Goal: Information Seeking & Learning: Learn about a topic

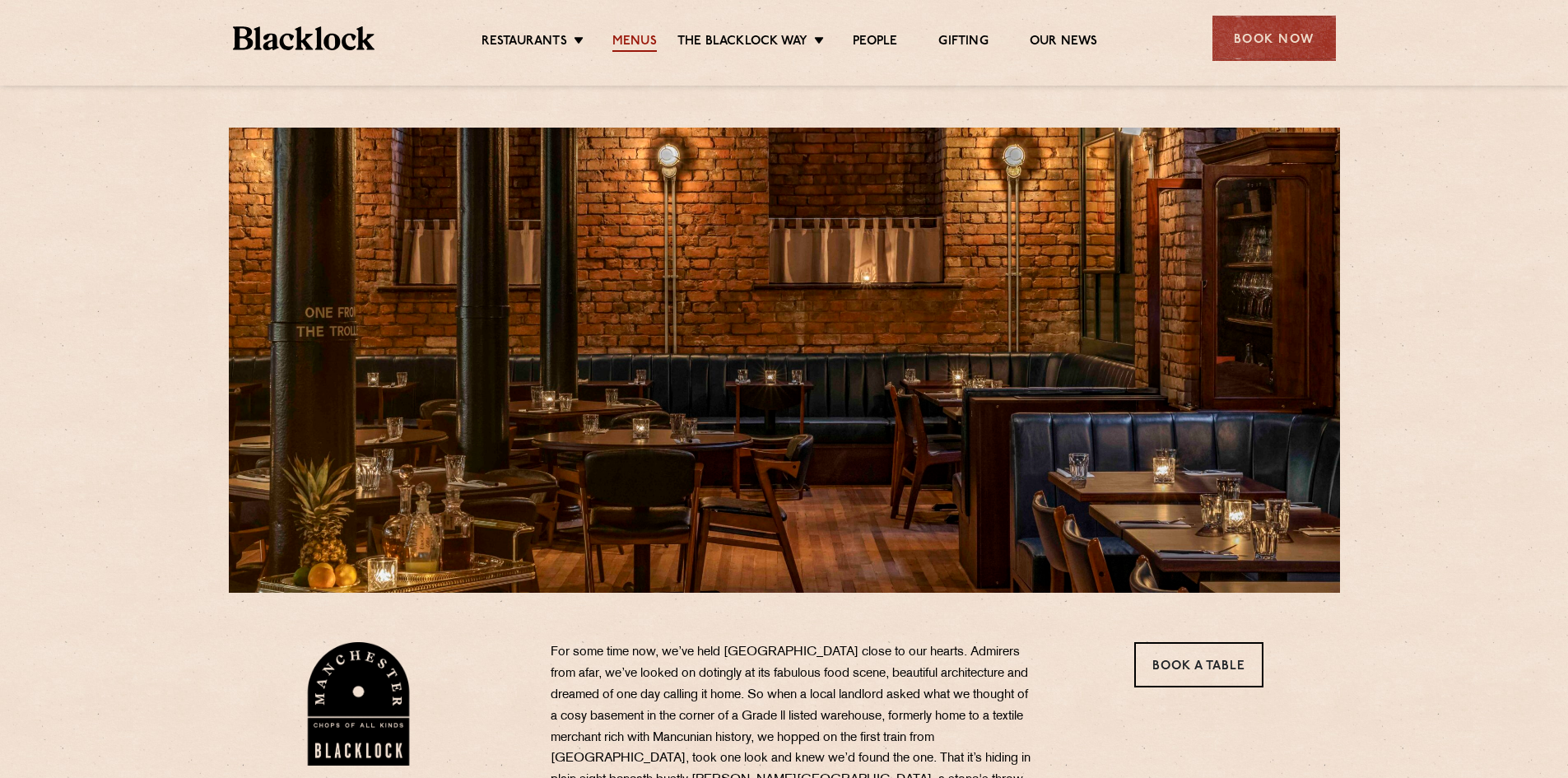
click at [635, 45] on link "Menus" at bounding box center [634, 42] width 44 height 19
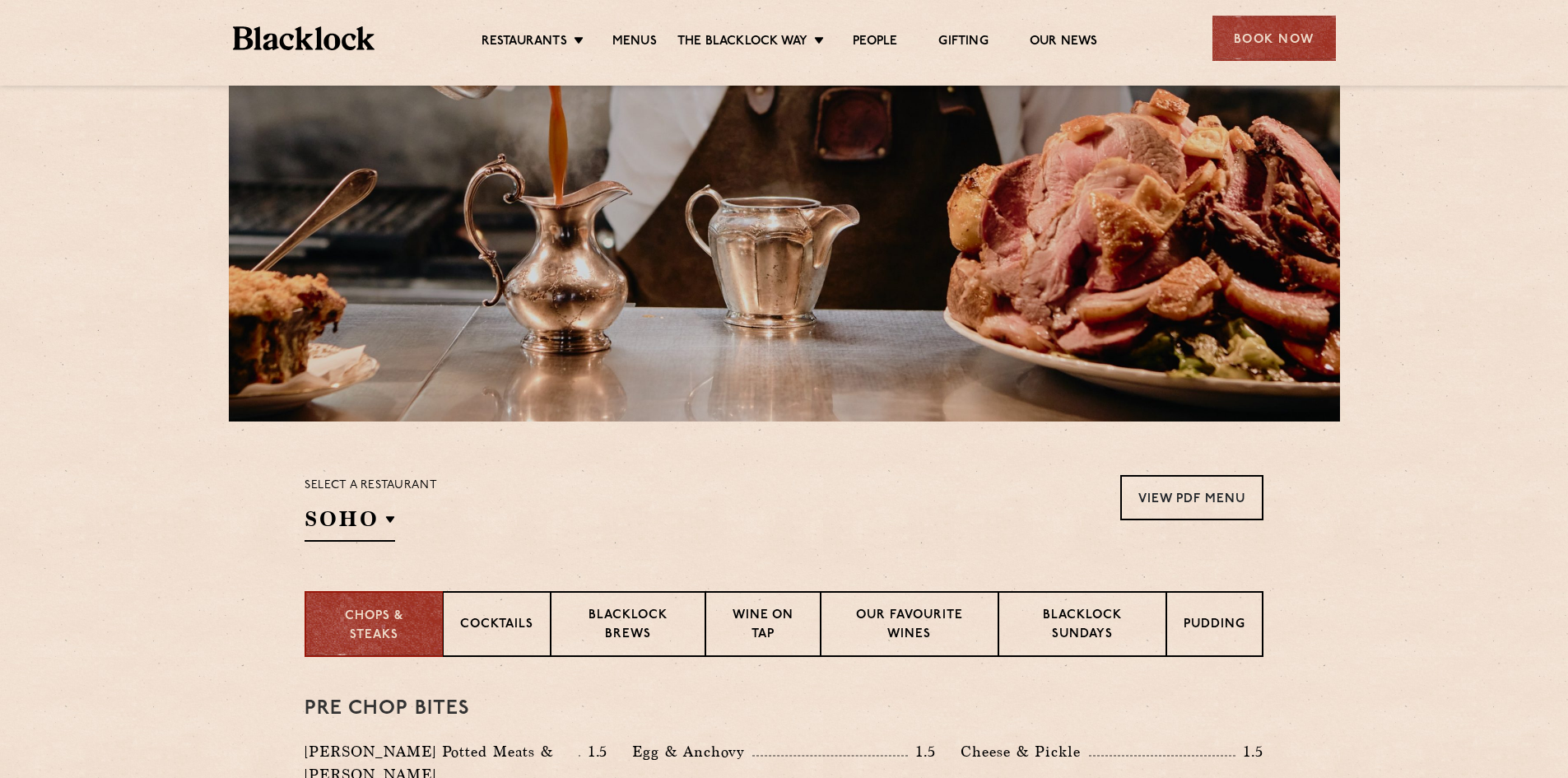
scroll to position [412, 0]
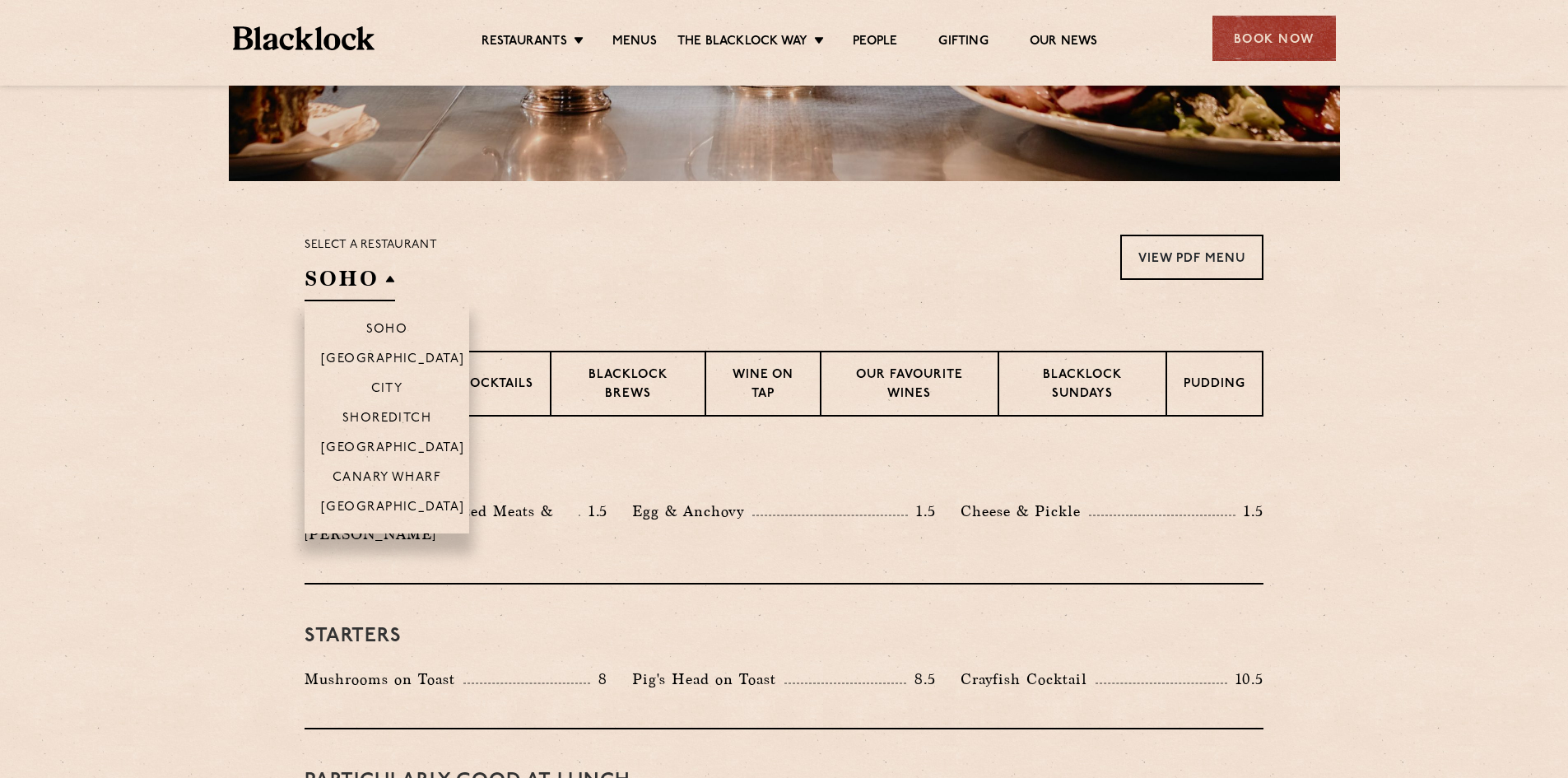
click at [357, 271] on h2 "SOHO" at bounding box center [350, 283] width 91 height 37
click at [388, 506] on p "[GEOGRAPHIC_DATA]" at bounding box center [392, 509] width 144 height 17
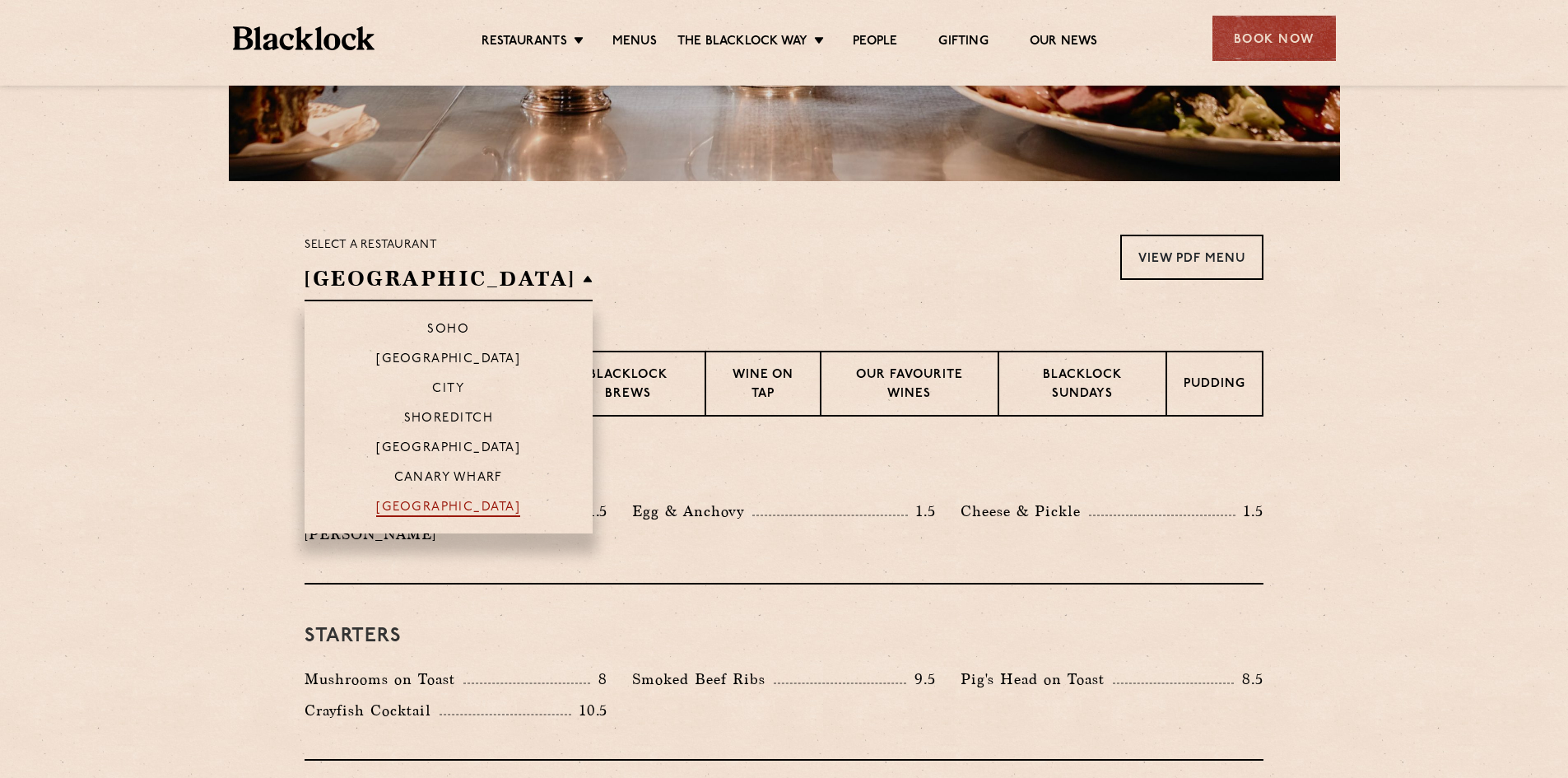
click at [388, 506] on p "[GEOGRAPHIC_DATA]" at bounding box center [448, 509] width 144 height 17
click at [428, 326] on p "Soho" at bounding box center [449, 330] width 42 height 17
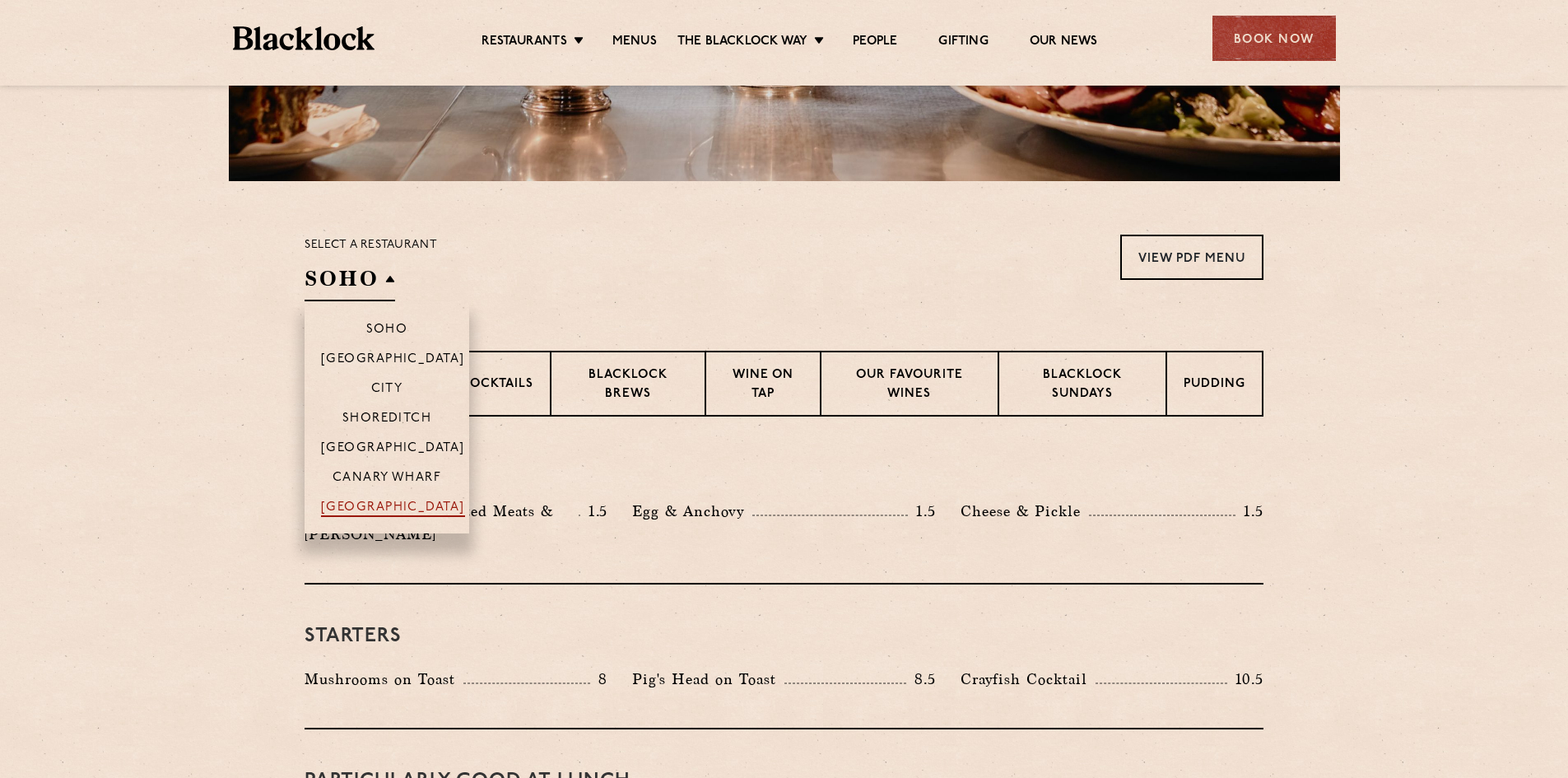
click at [423, 514] on p "[GEOGRAPHIC_DATA]" at bounding box center [392, 509] width 144 height 17
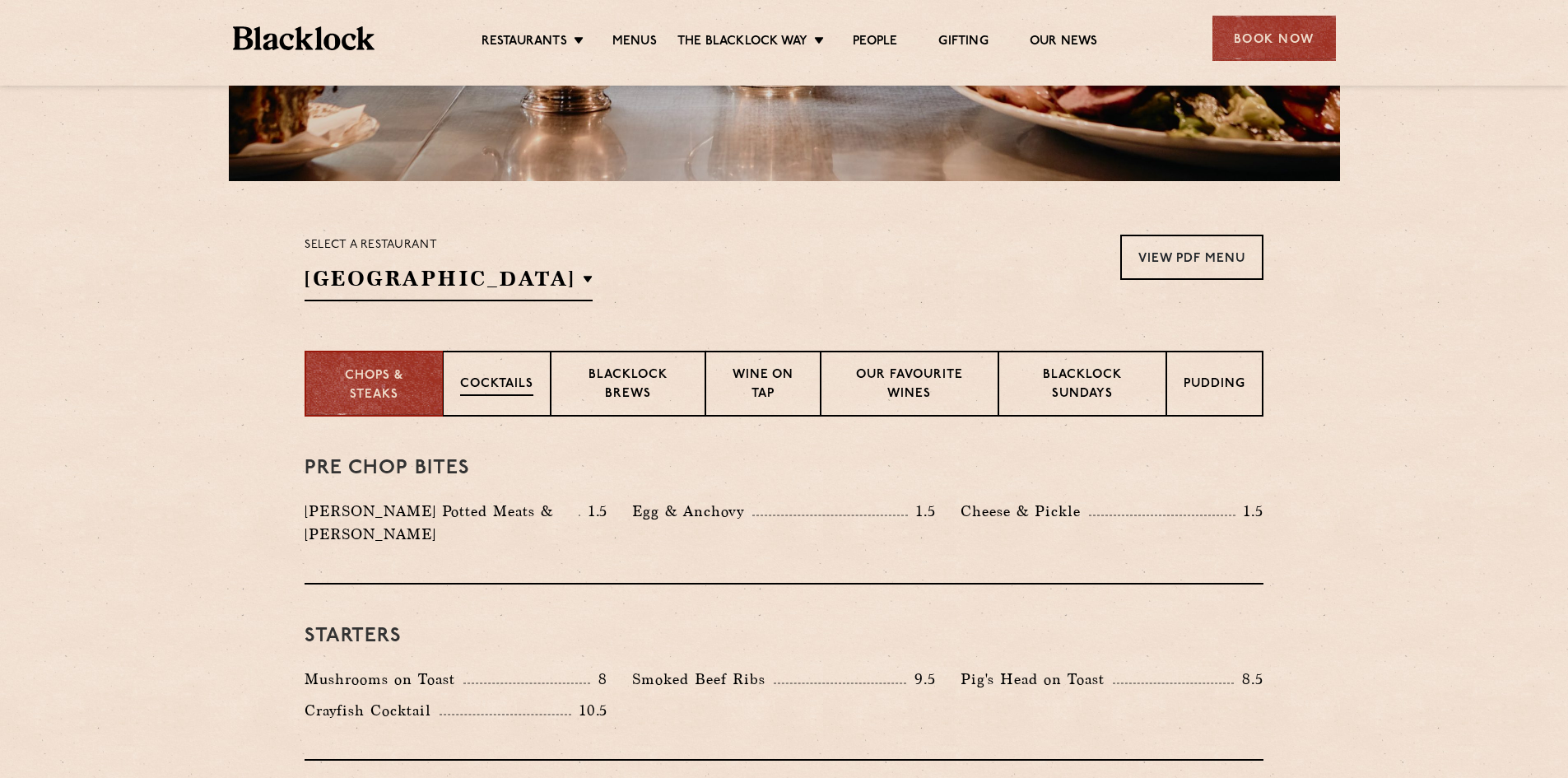
click at [537, 406] on div "Cocktails" at bounding box center [496, 383] width 108 height 66
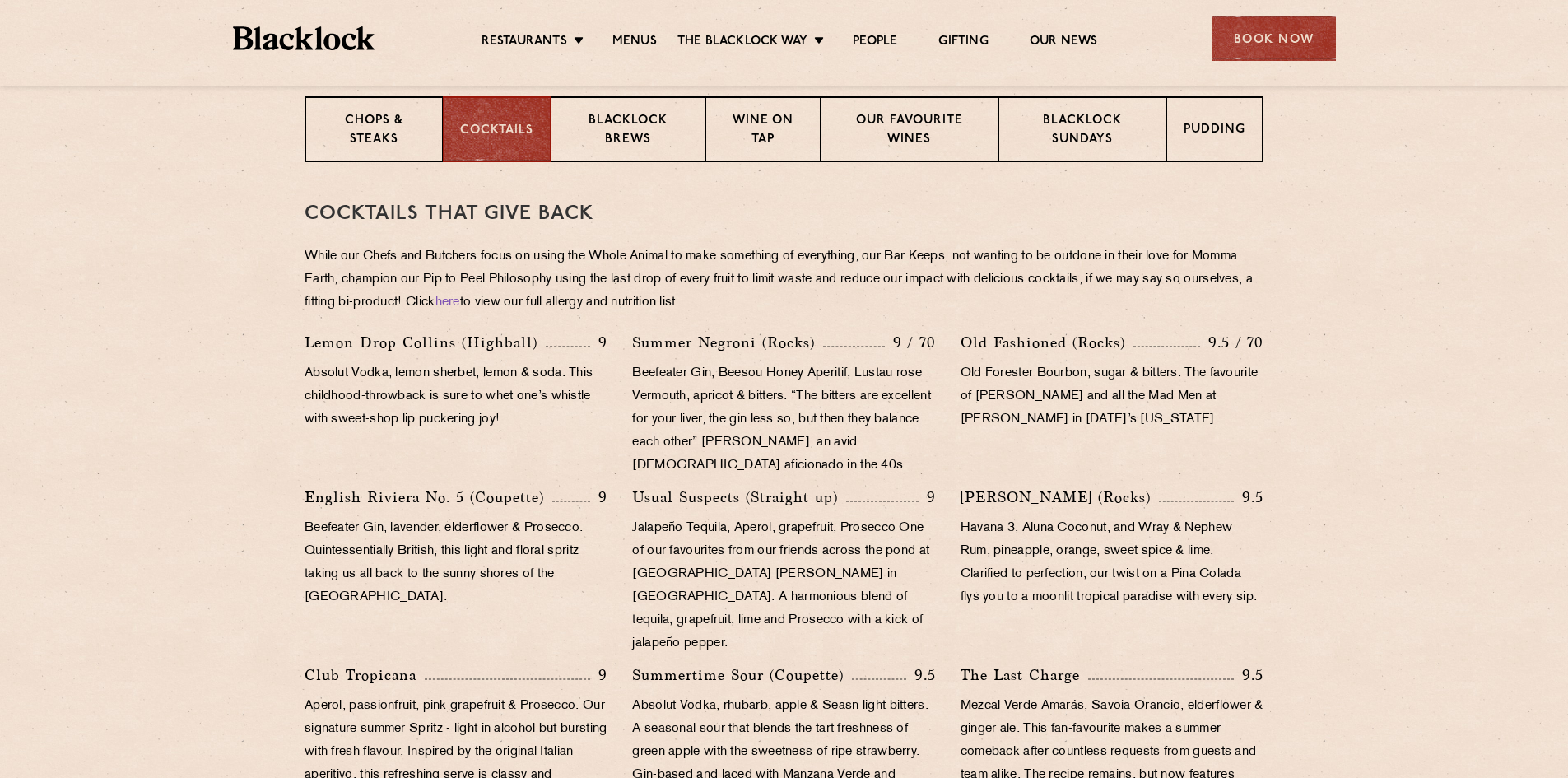
scroll to position [576, 0]
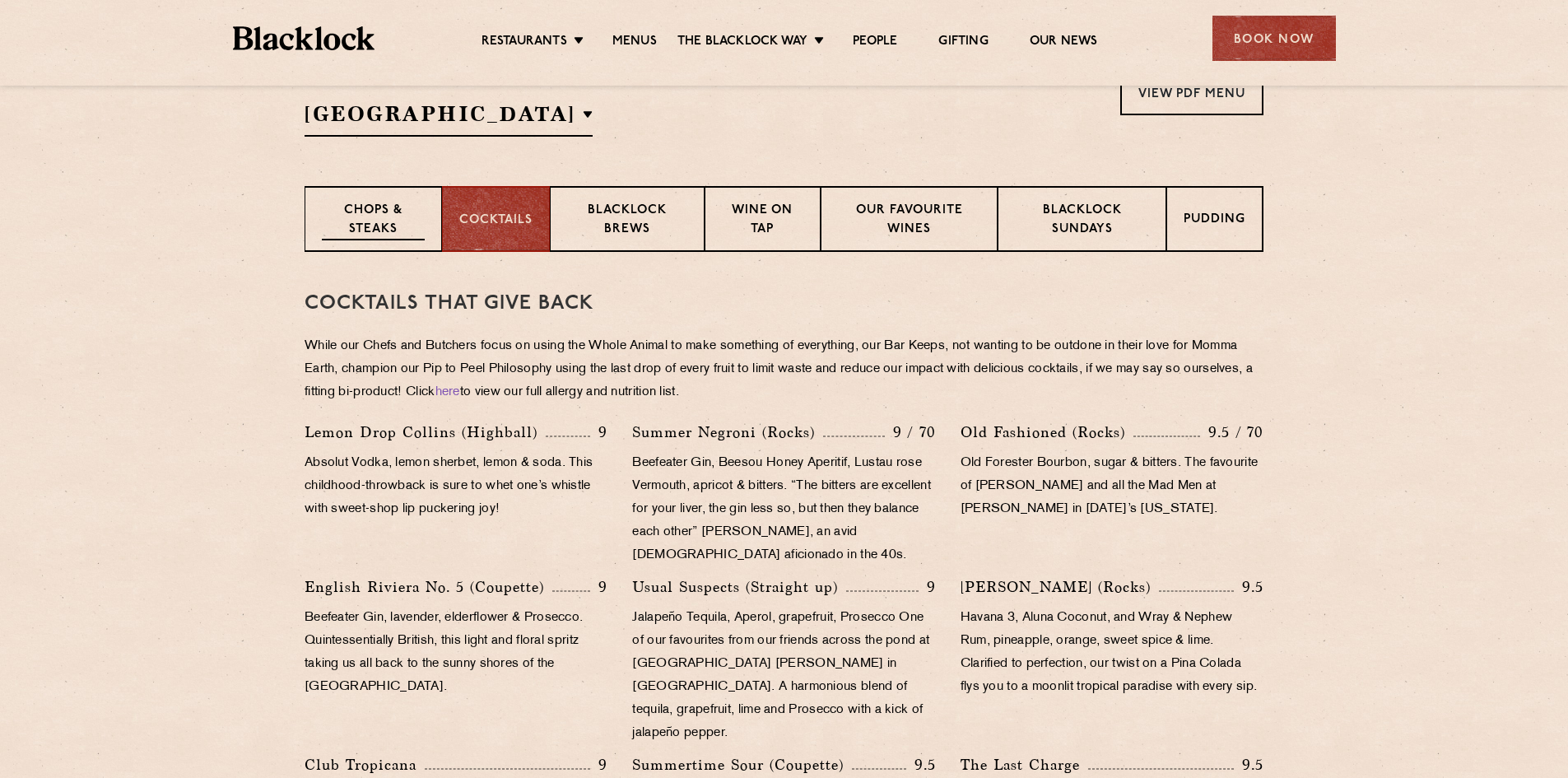
click at [352, 226] on p "Chops & Steaks" at bounding box center [373, 221] width 103 height 39
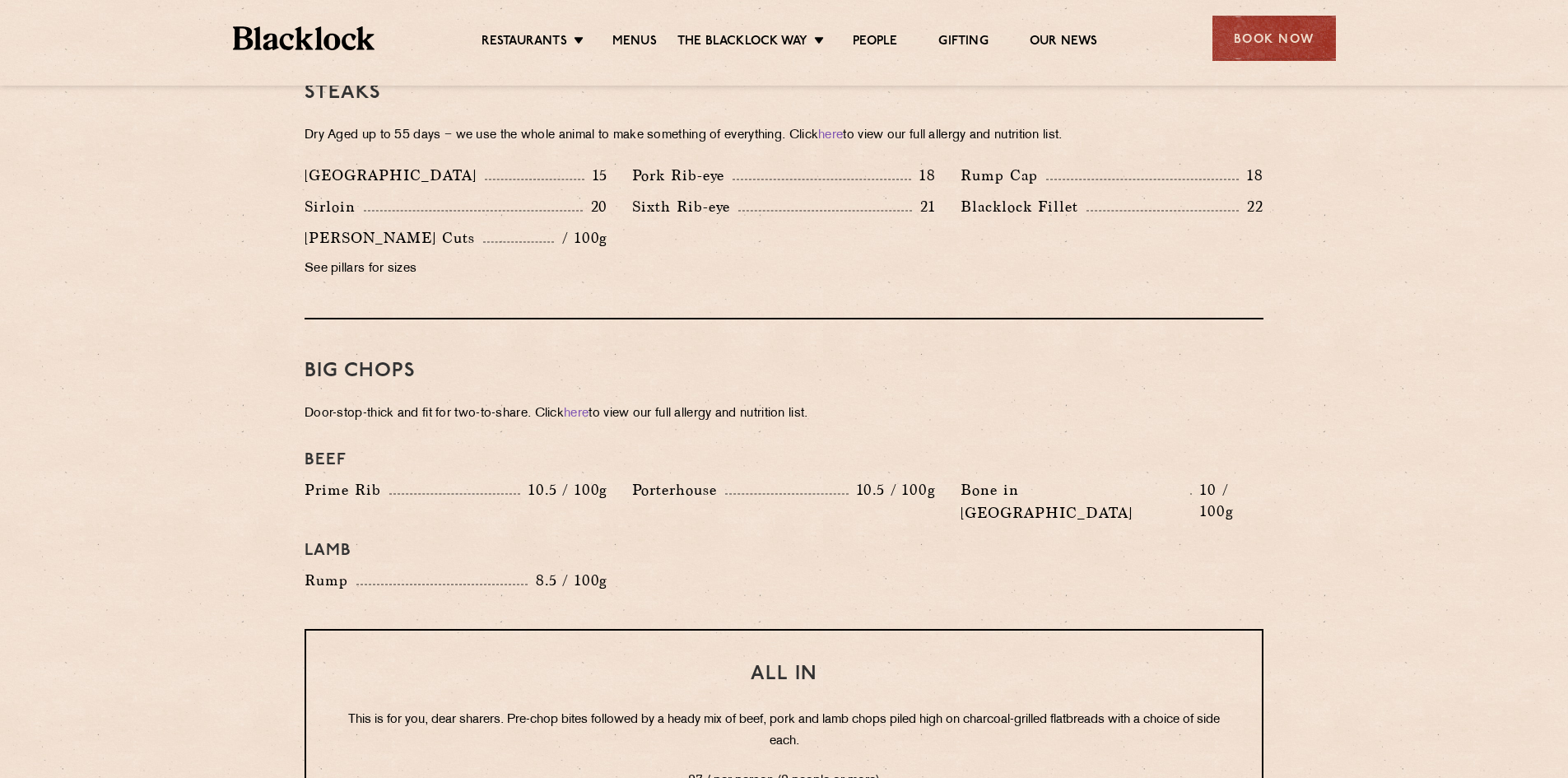
scroll to position [1646, 0]
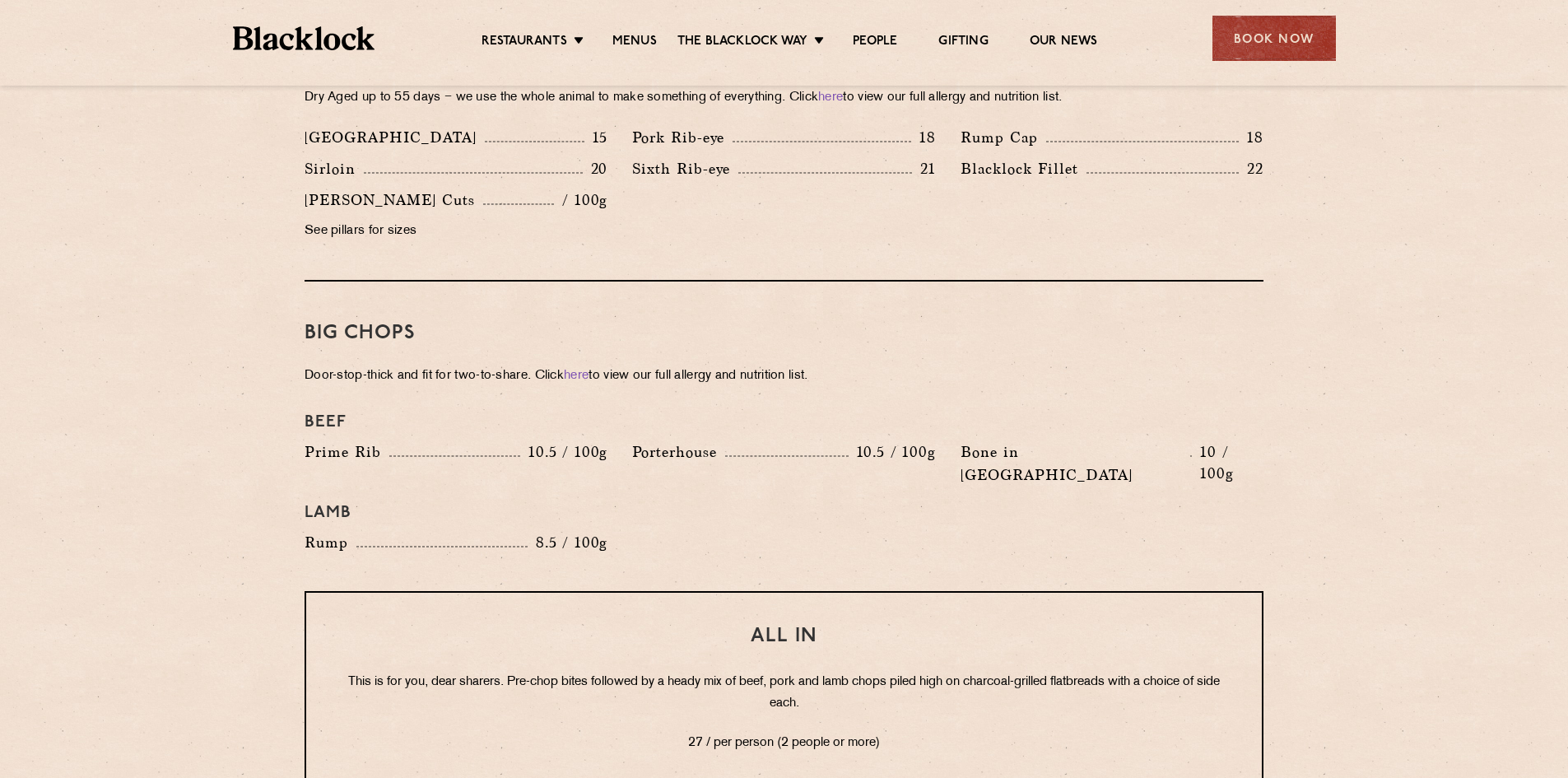
drag, startPoint x: 1405, startPoint y: 526, endPoint x: 938, endPoint y: 479, distance: 469.4
click at [938, 495] on div "Lamb" at bounding box center [784, 512] width 984 height 36
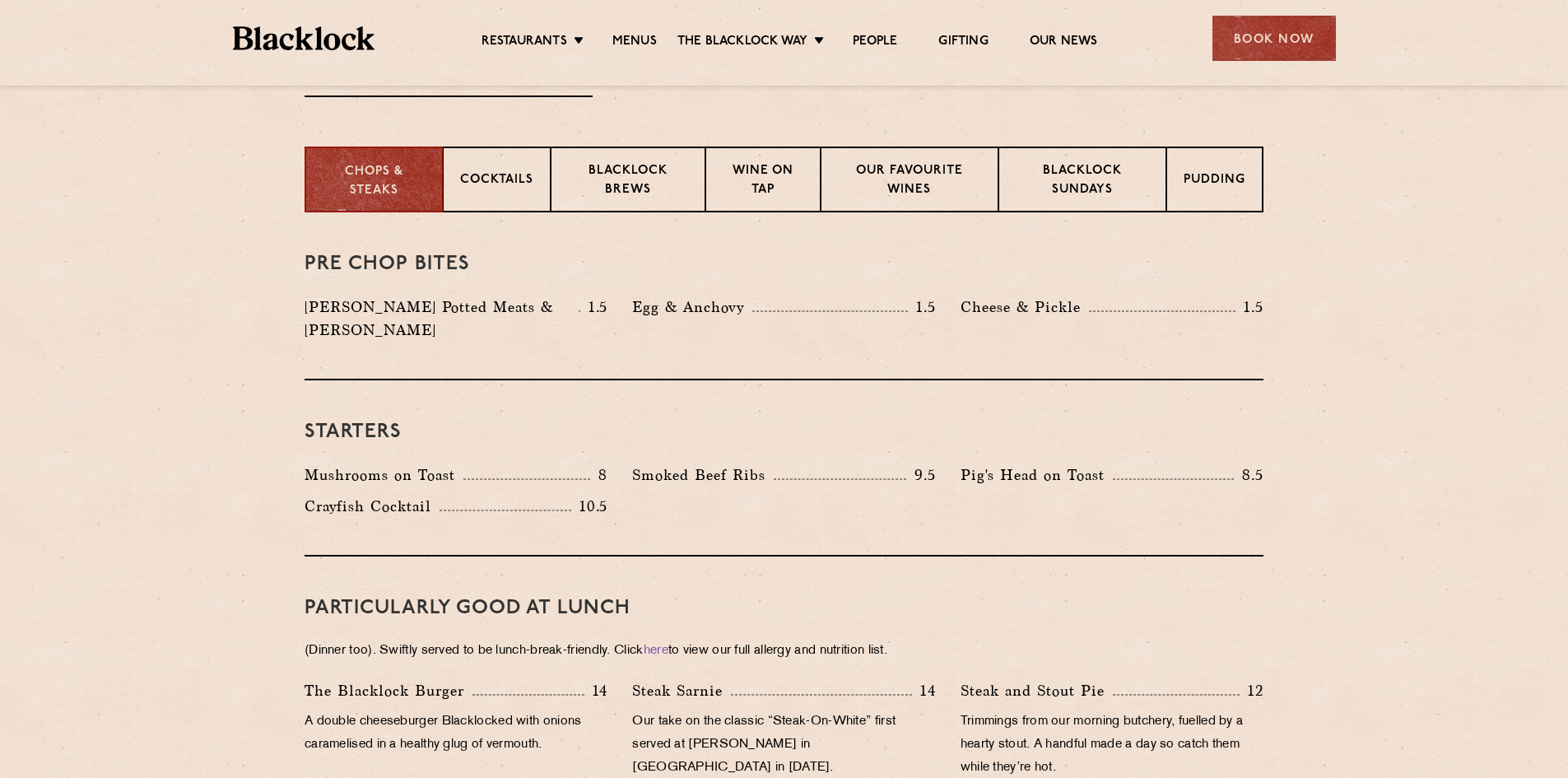
scroll to position [576, 0]
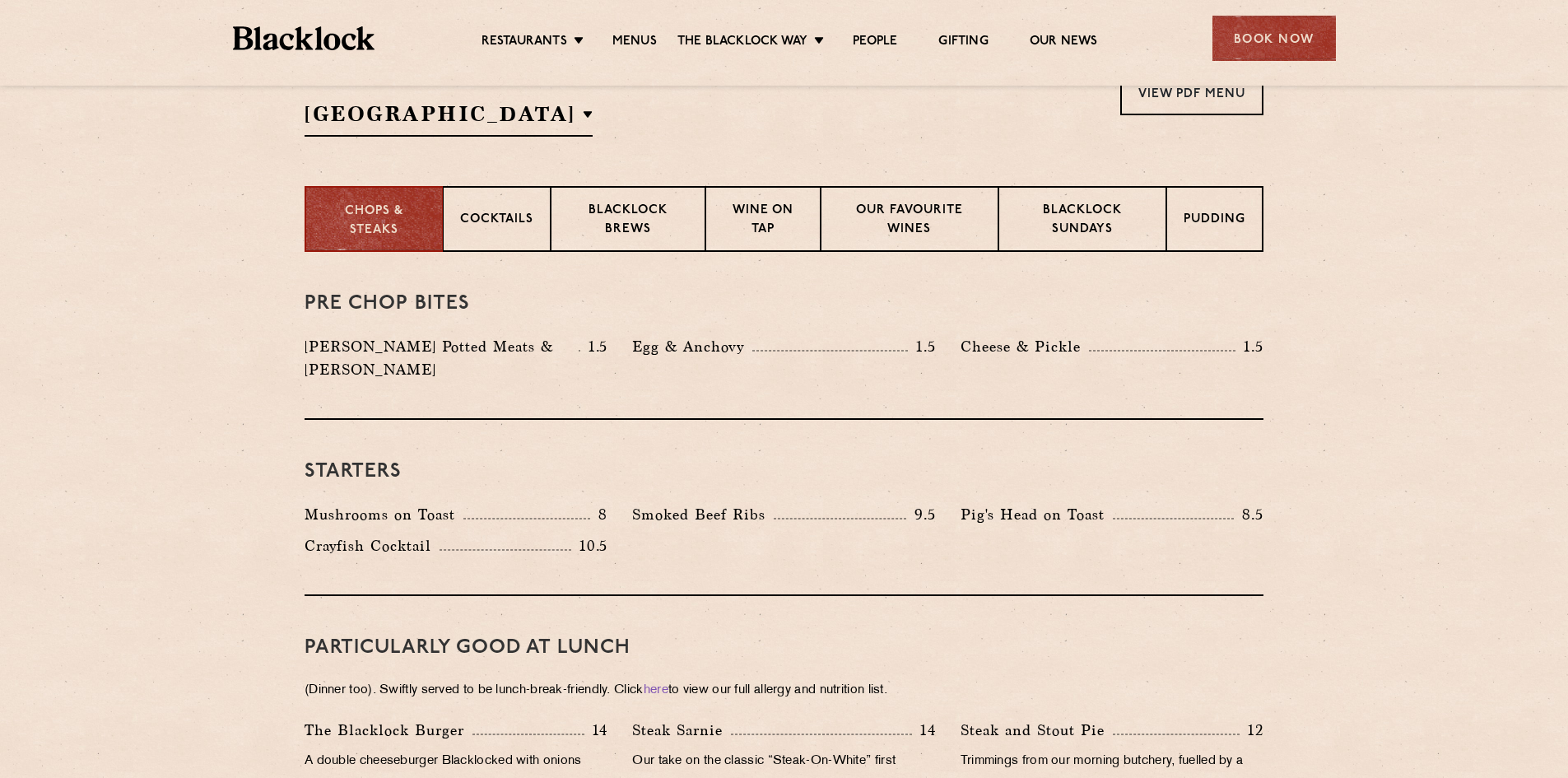
click at [660, 111] on div "Select a restaurant Manchester Soho Birmingham City Shoreditch Covent Garden Ca…" at bounding box center [784, 102] width 959 height 66
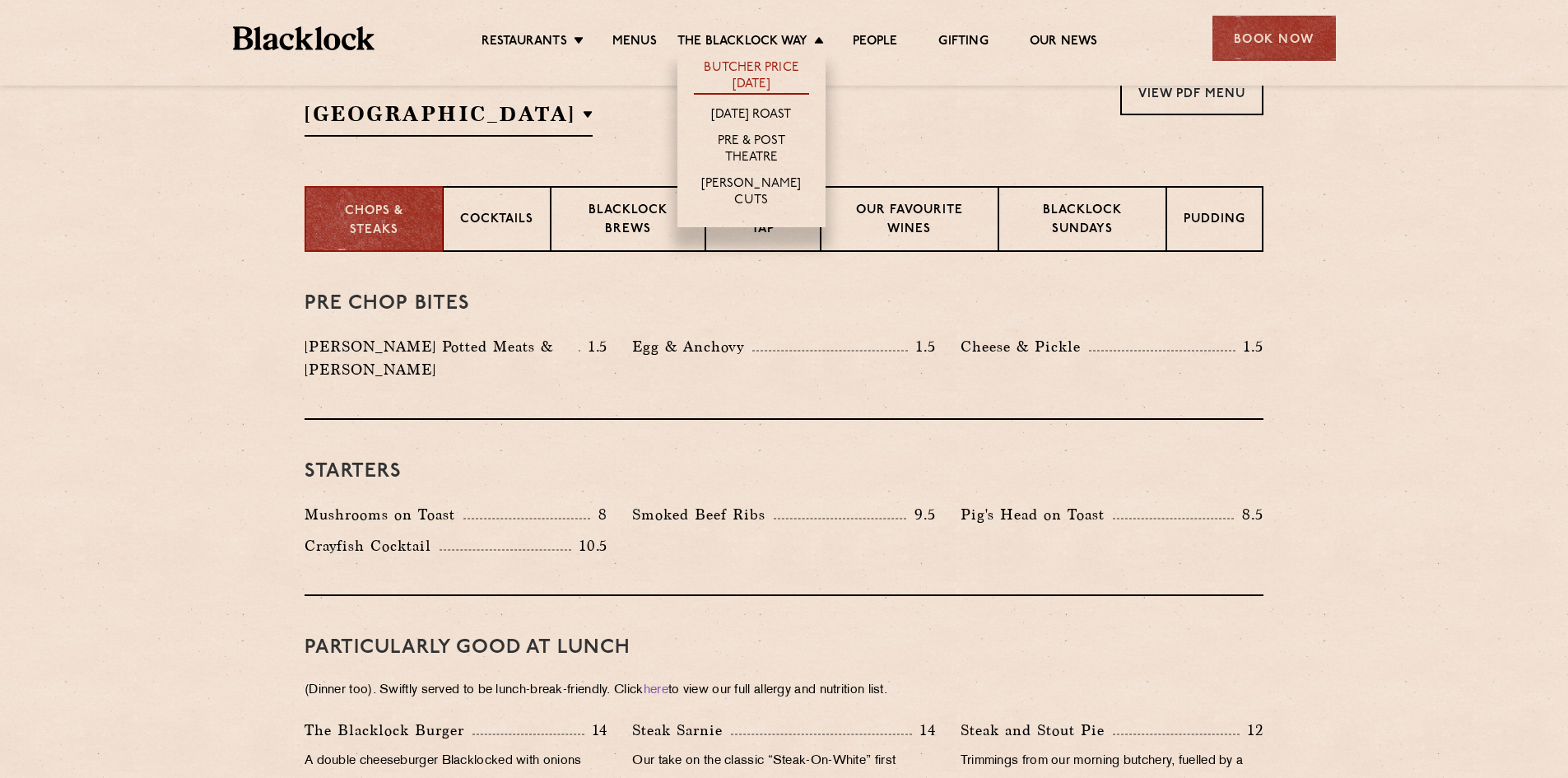
click at [732, 69] on link "Butcher Price [DATE]" at bounding box center [752, 77] width 115 height 34
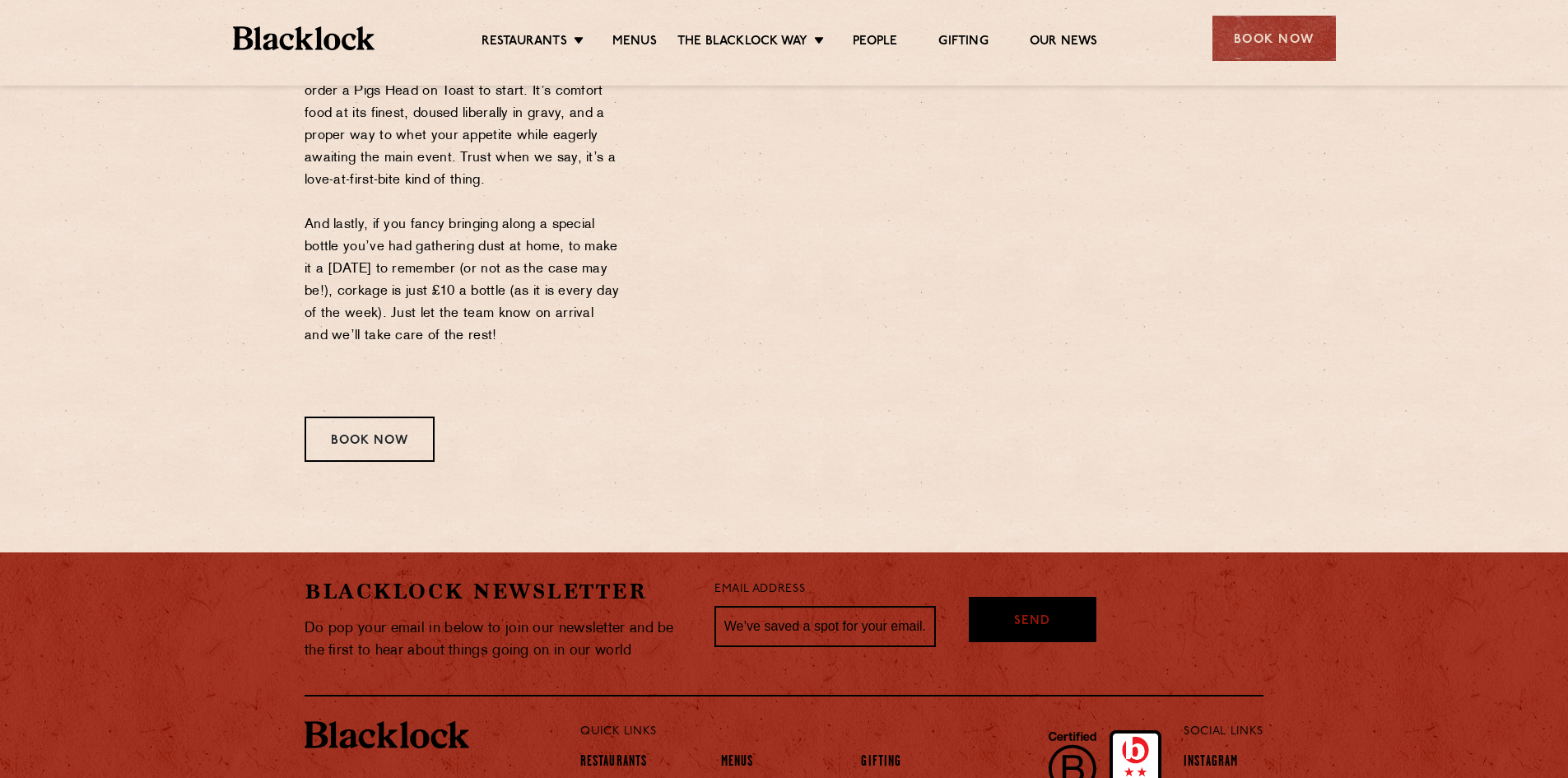
scroll to position [2140, 0]
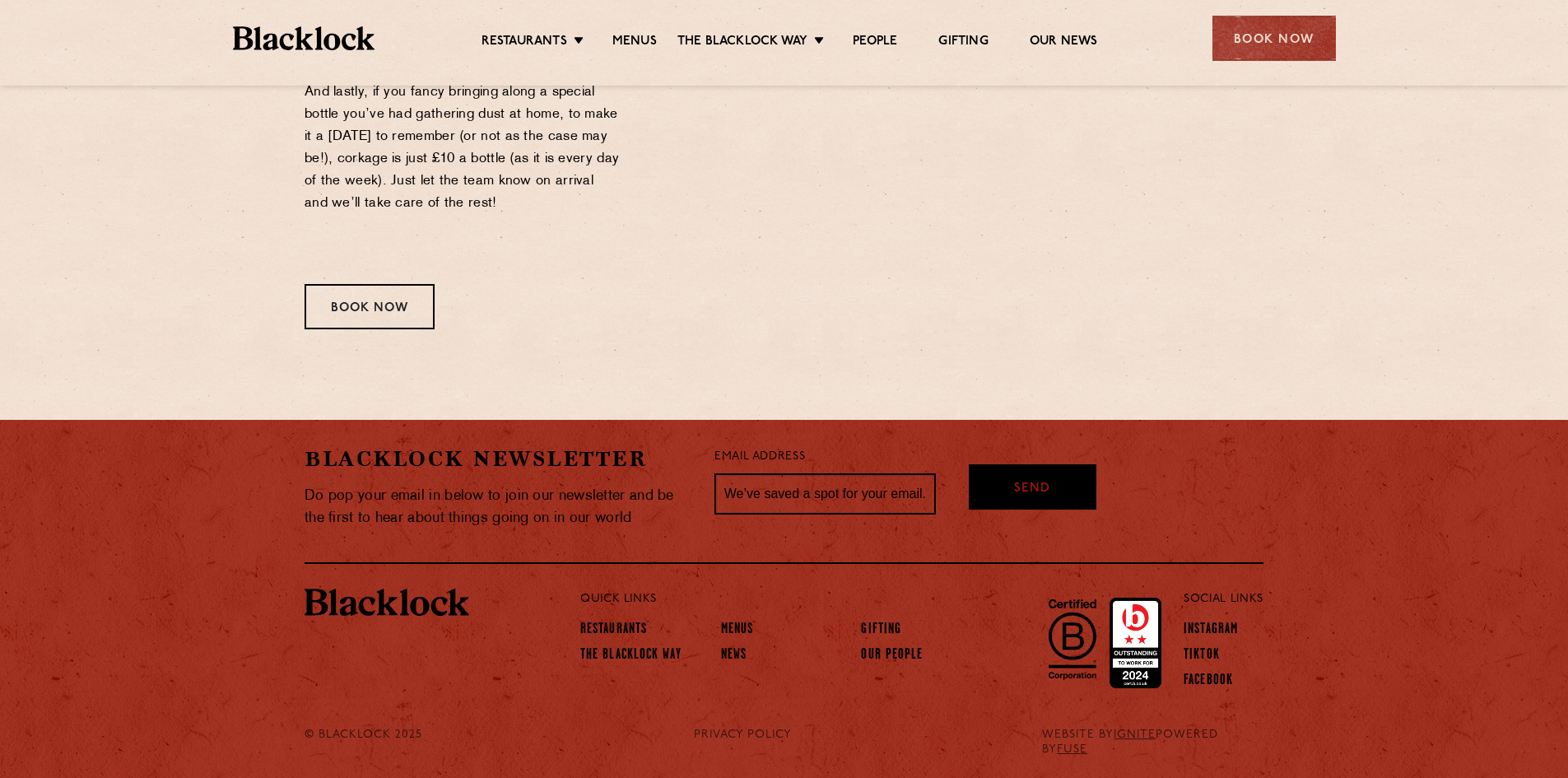
drag, startPoint x: 698, startPoint y: 41, endPoint x: 610, endPoint y: 87, distance: 99.3
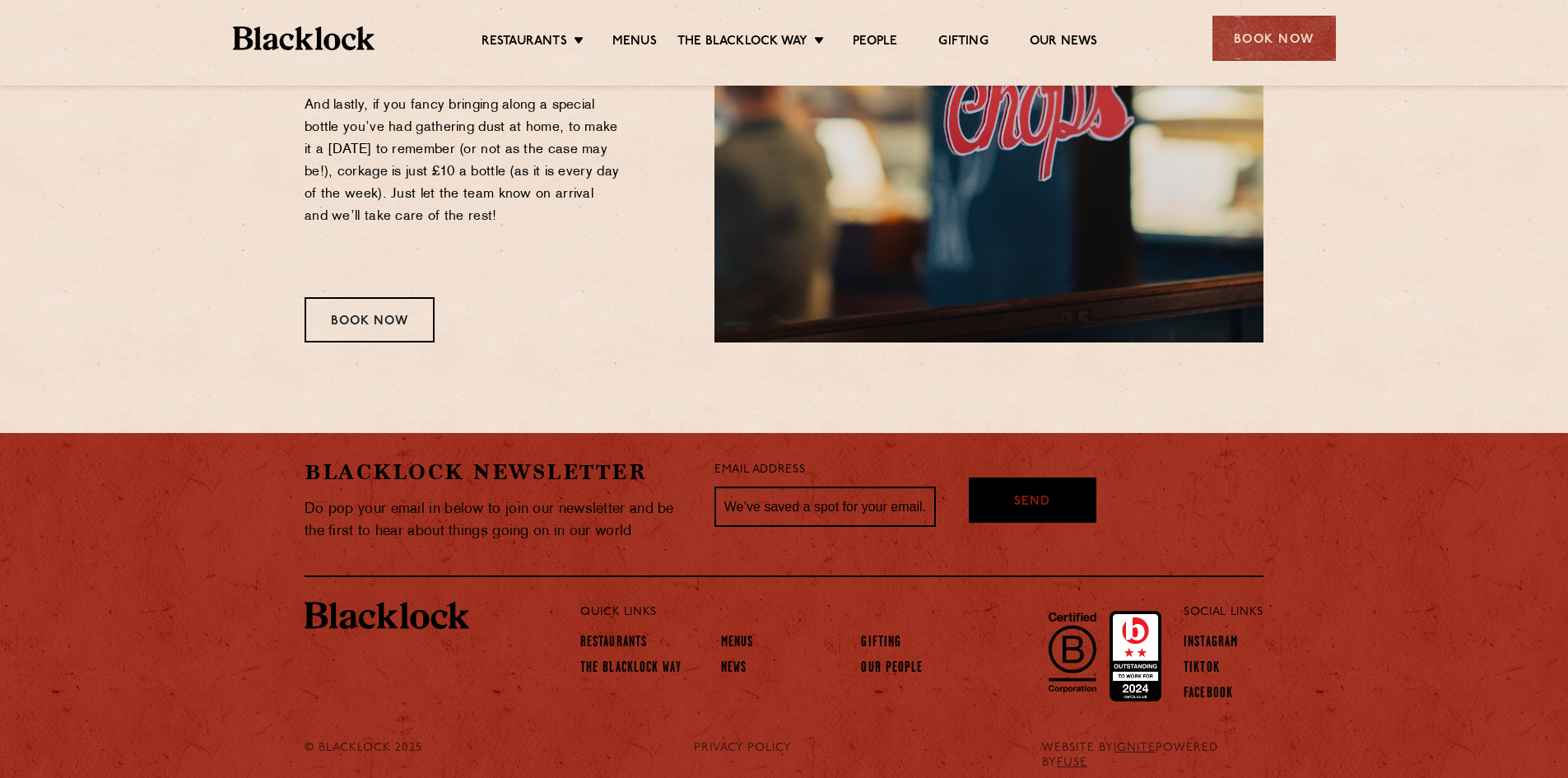
drag, startPoint x: 610, startPoint y: 87, endPoint x: 491, endPoint y: 310, distance: 252.8
click at [491, 310] on div "Book Now" at bounding box center [462, 319] width 315 height 45
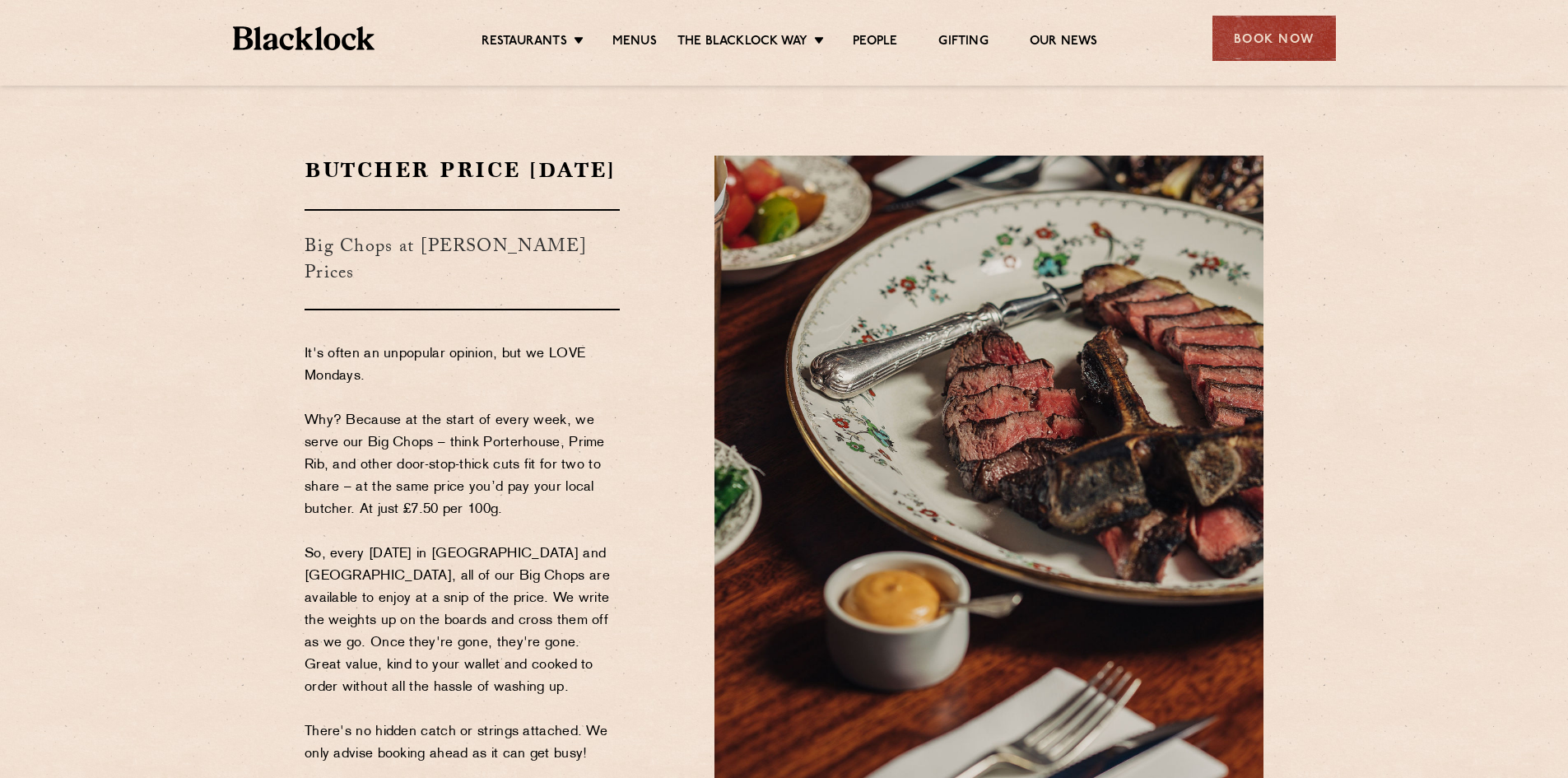
scroll to position [0, 0]
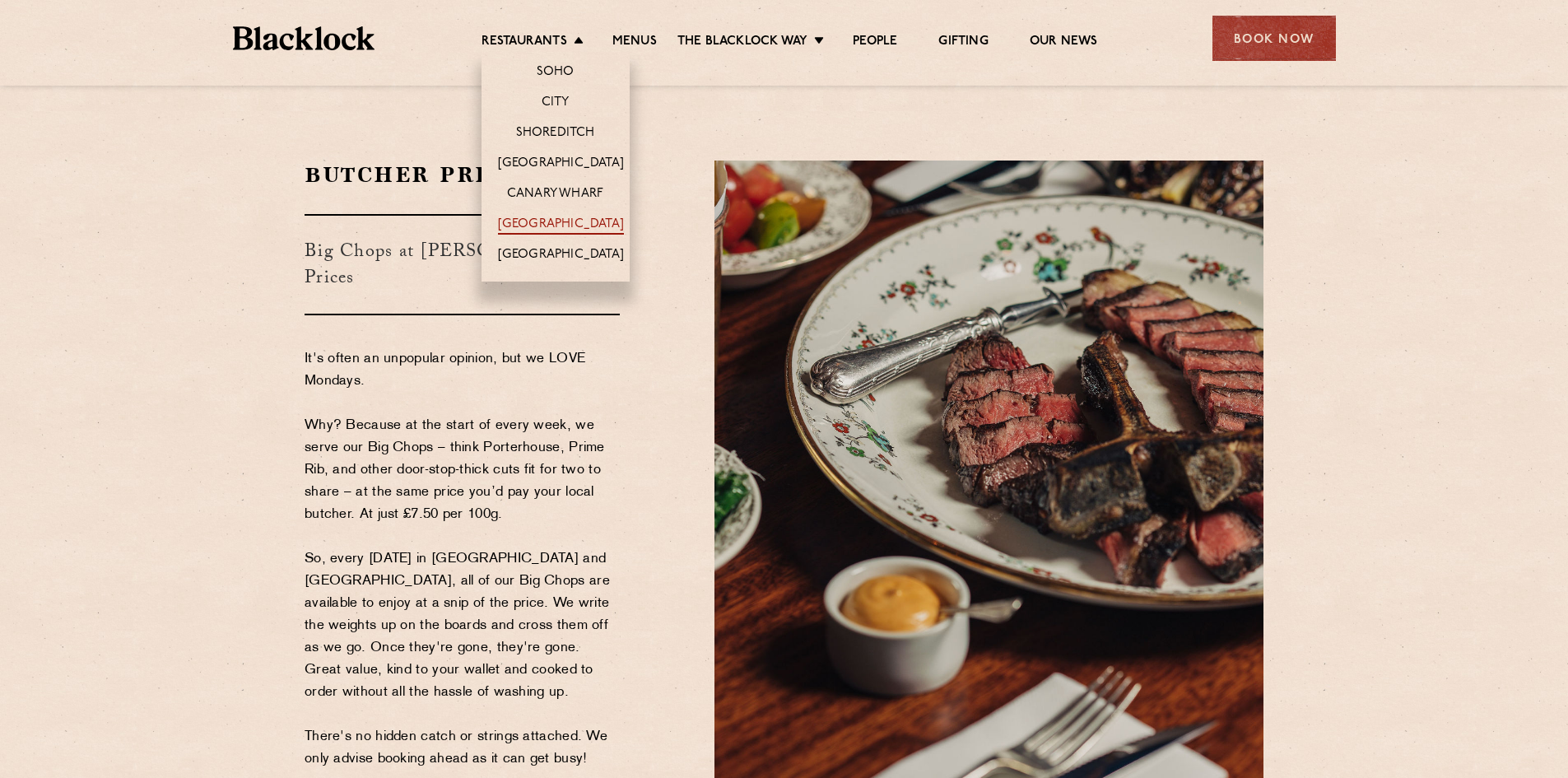
click at [564, 232] on link "[GEOGRAPHIC_DATA]" at bounding box center [561, 225] width 126 height 19
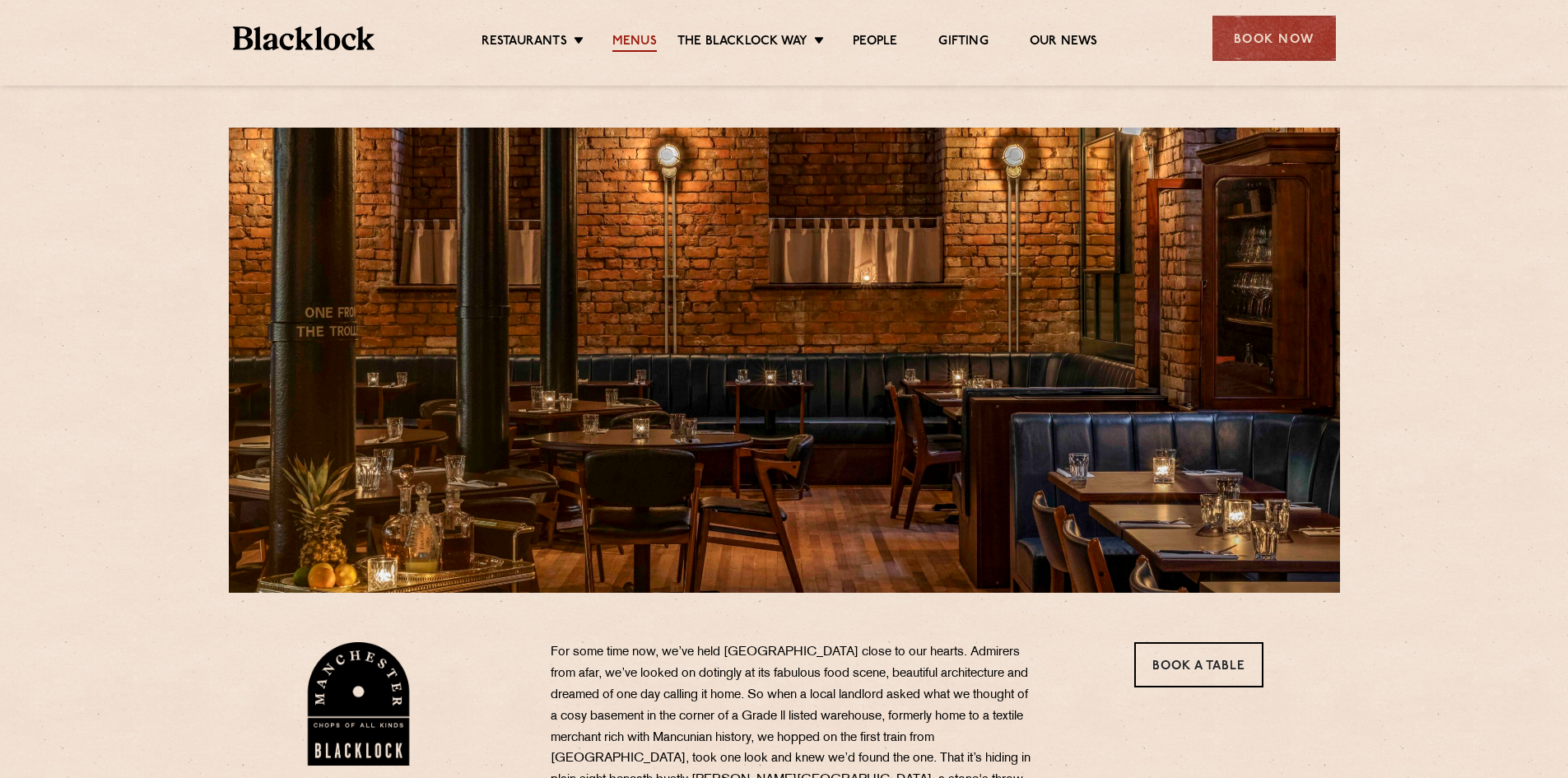
click at [636, 36] on link "Menus" at bounding box center [634, 42] width 44 height 19
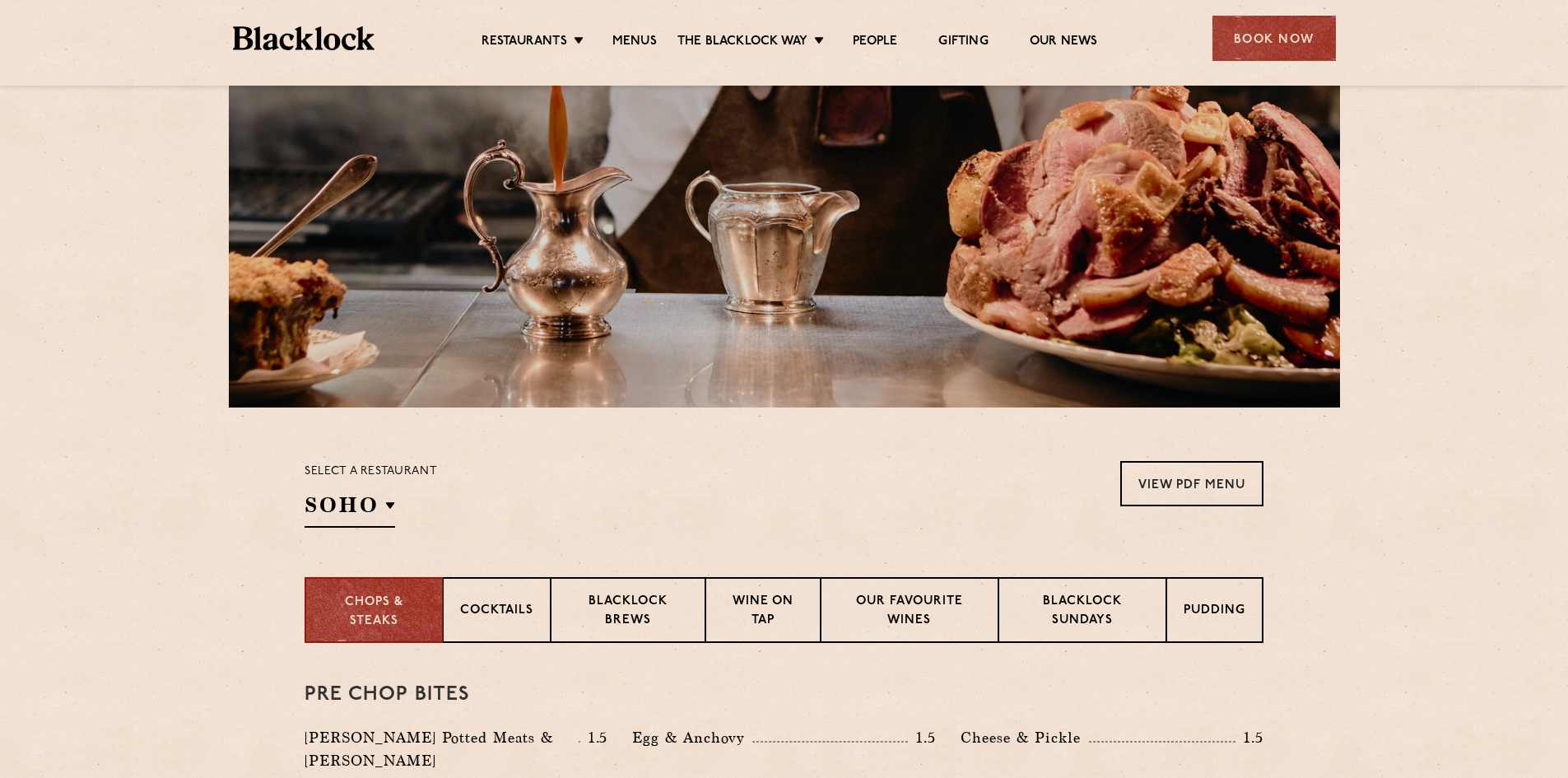
scroll to position [329, 0]
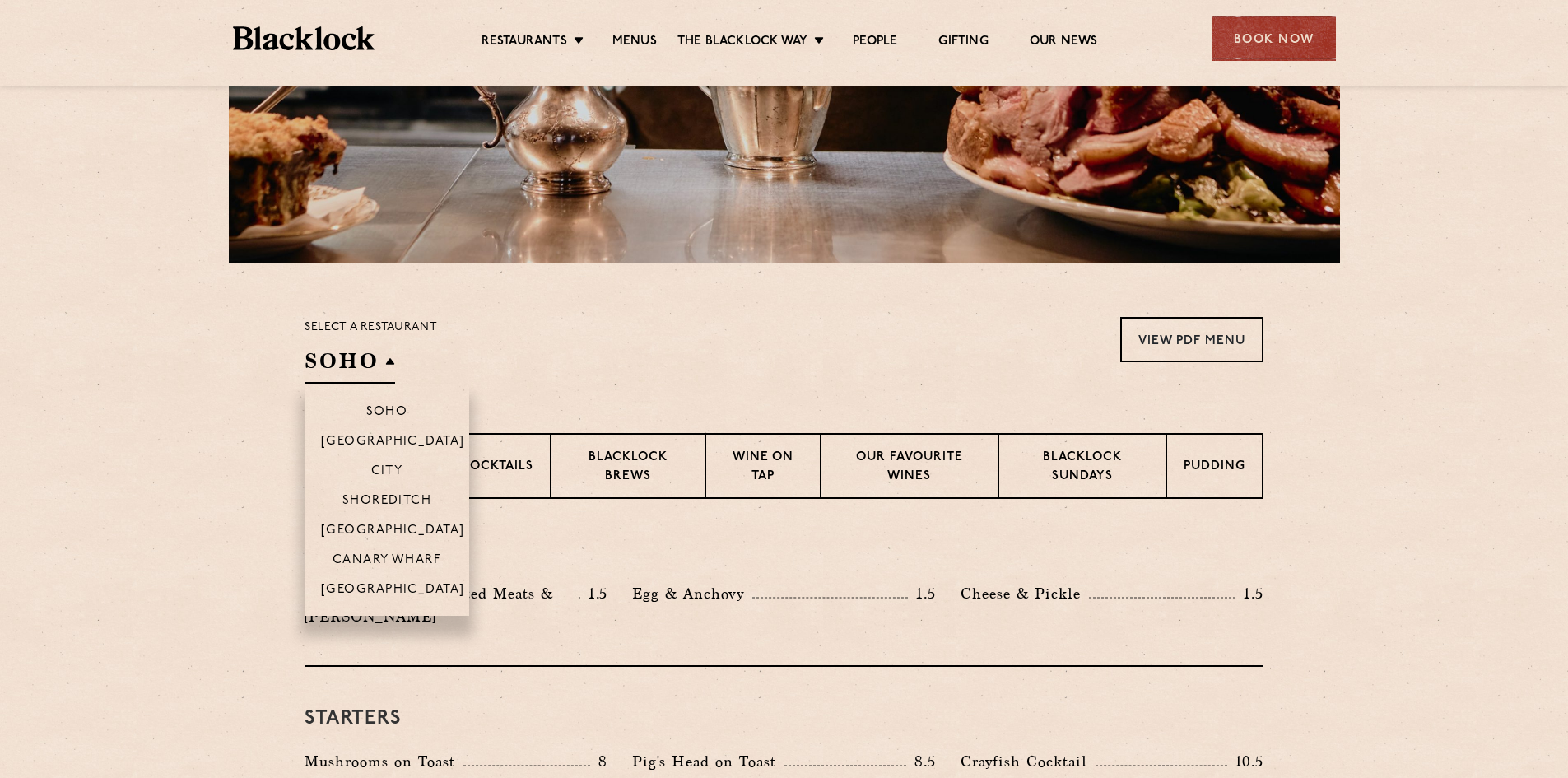
click at [373, 357] on h2 "SOHO" at bounding box center [350, 365] width 91 height 37
click at [416, 581] on li "[GEOGRAPHIC_DATA]" at bounding box center [387, 595] width 164 height 42
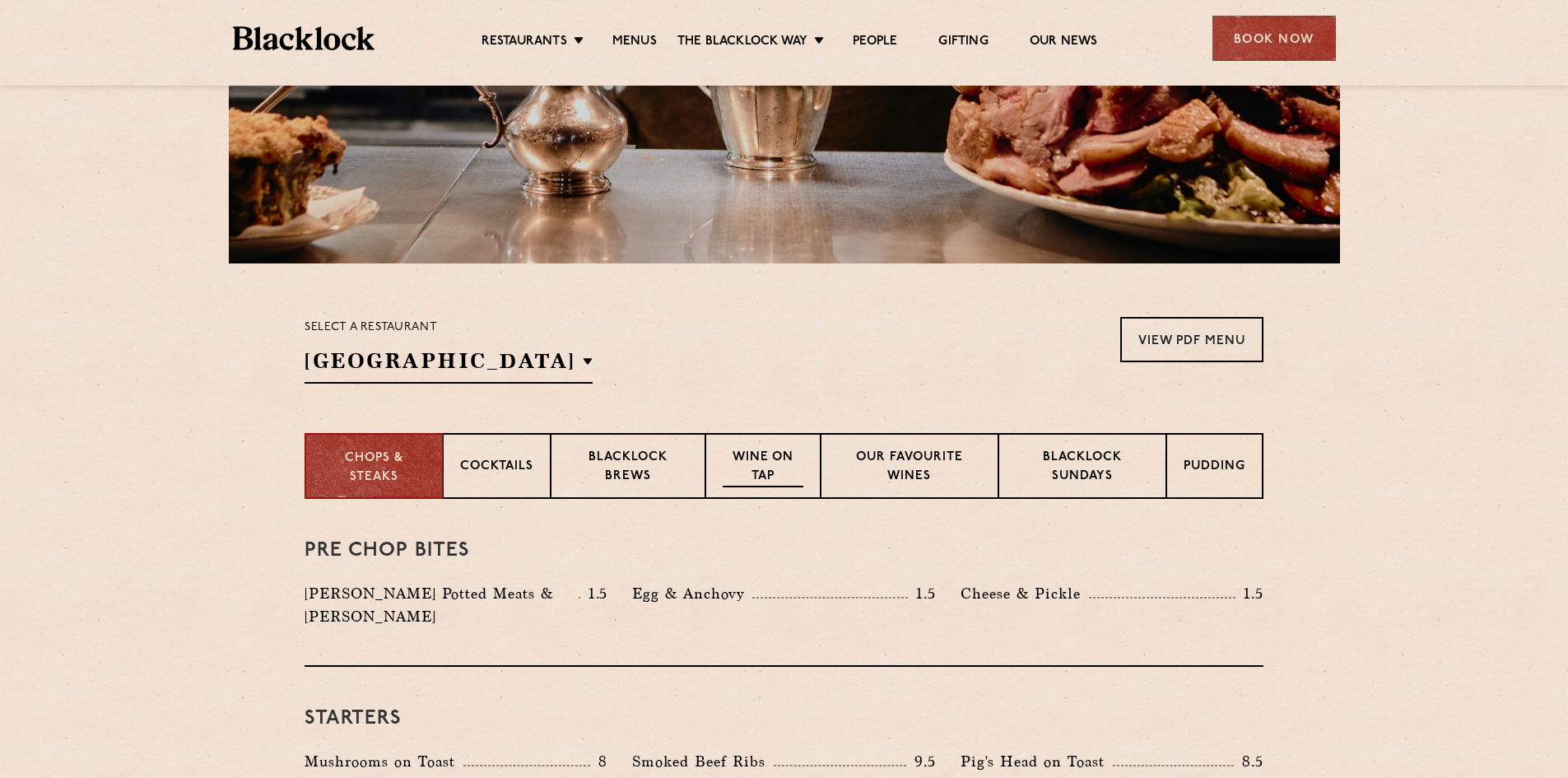
click at [776, 470] on p "Wine on Tap" at bounding box center [762, 468] width 80 height 39
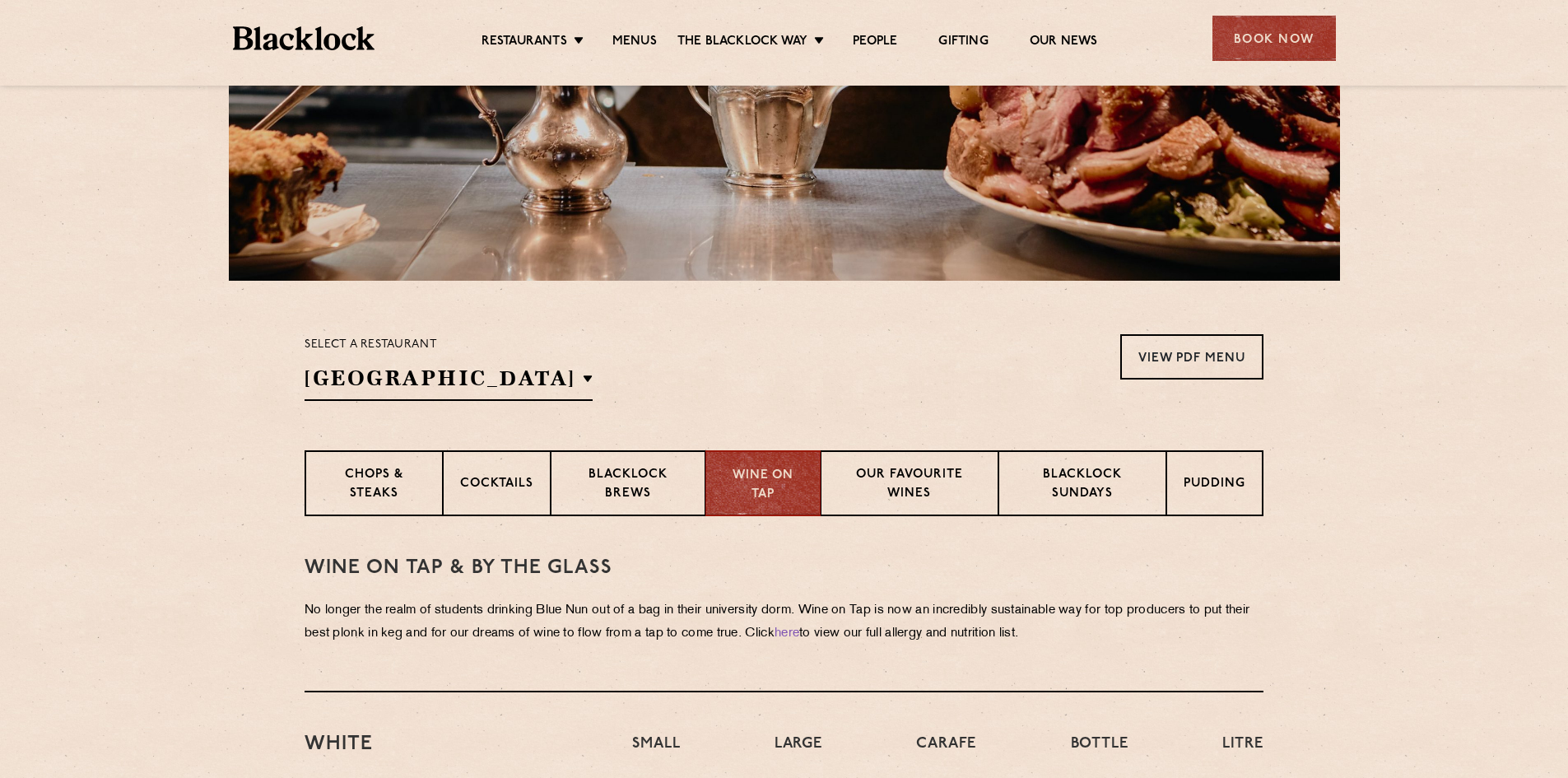
scroll to position [164, 0]
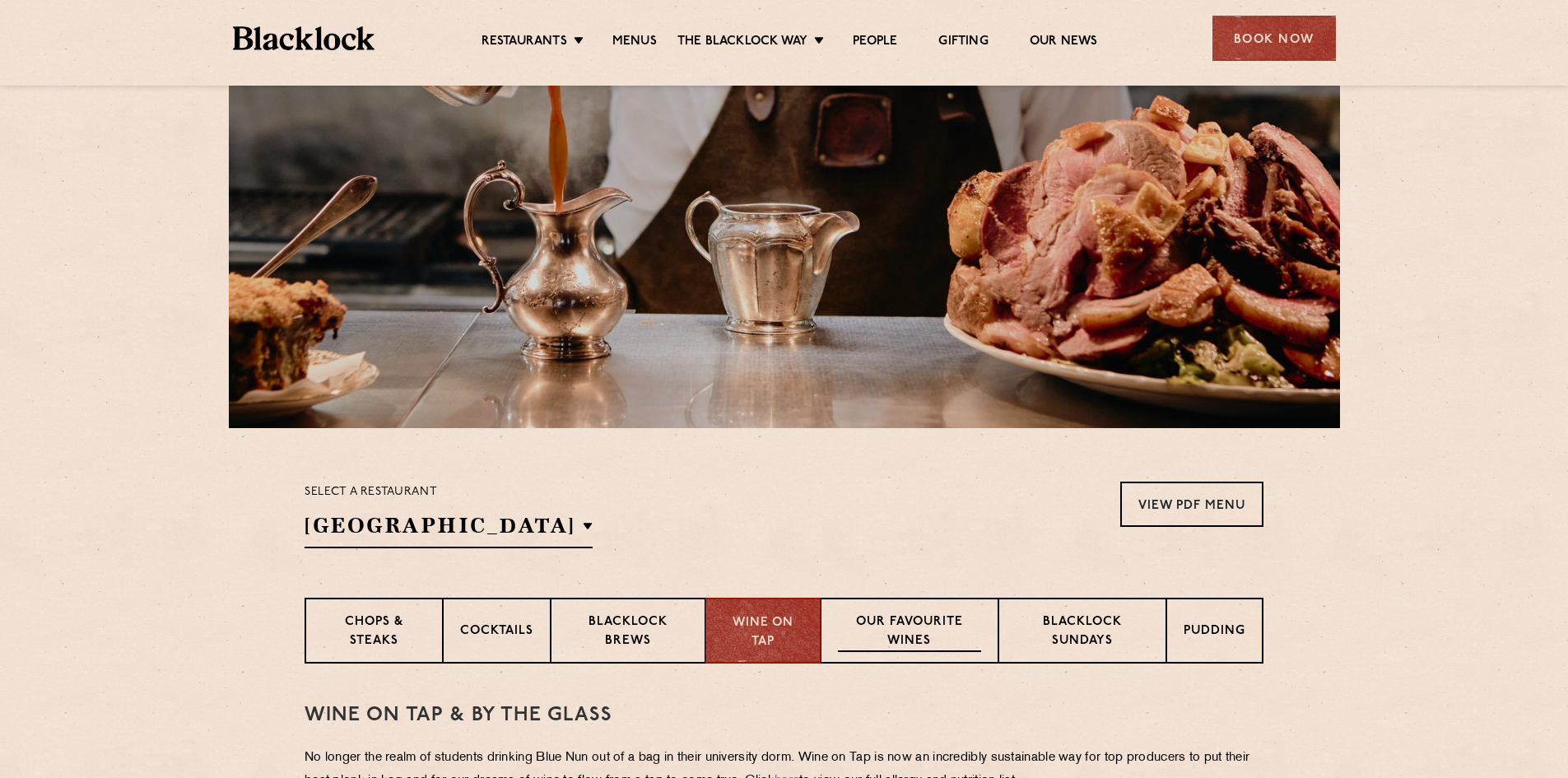
click at [890, 645] on p "Our favourite wines" at bounding box center [909, 632] width 142 height 39
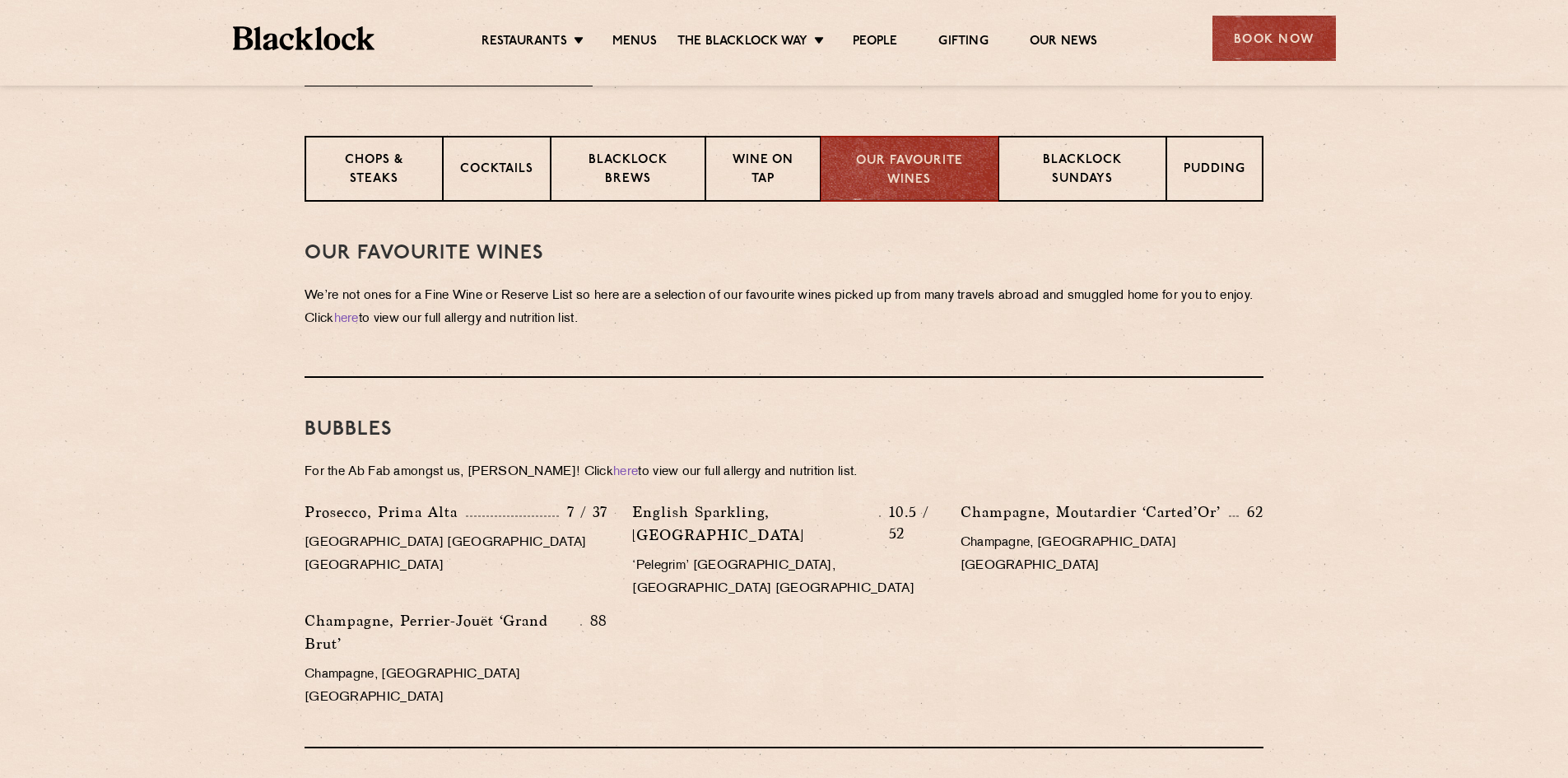
scroll to position [388, 0]
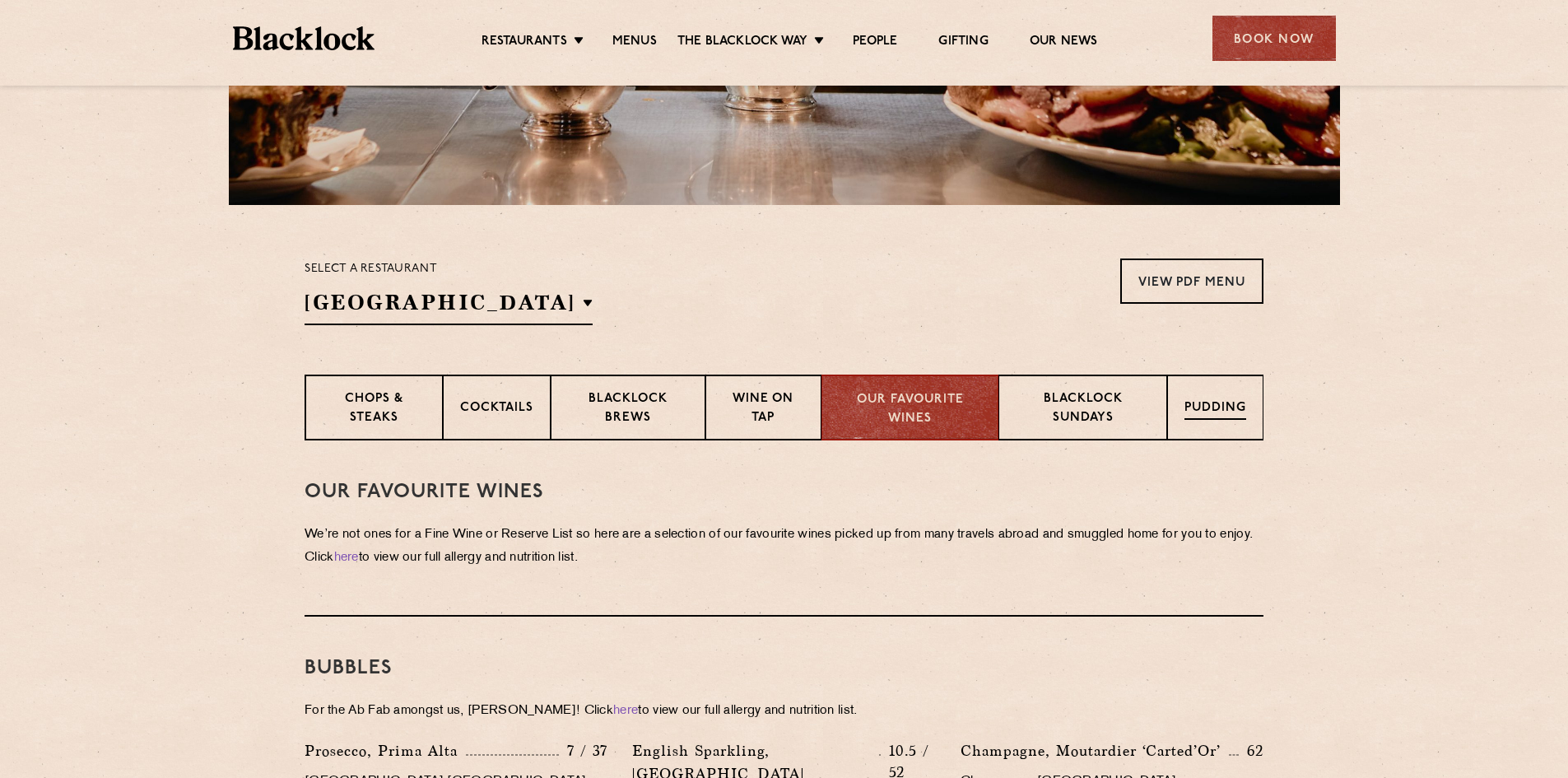
click at [1230, 399] on div "Pudding" at bounding box center [1216, 407] width 96 height 66
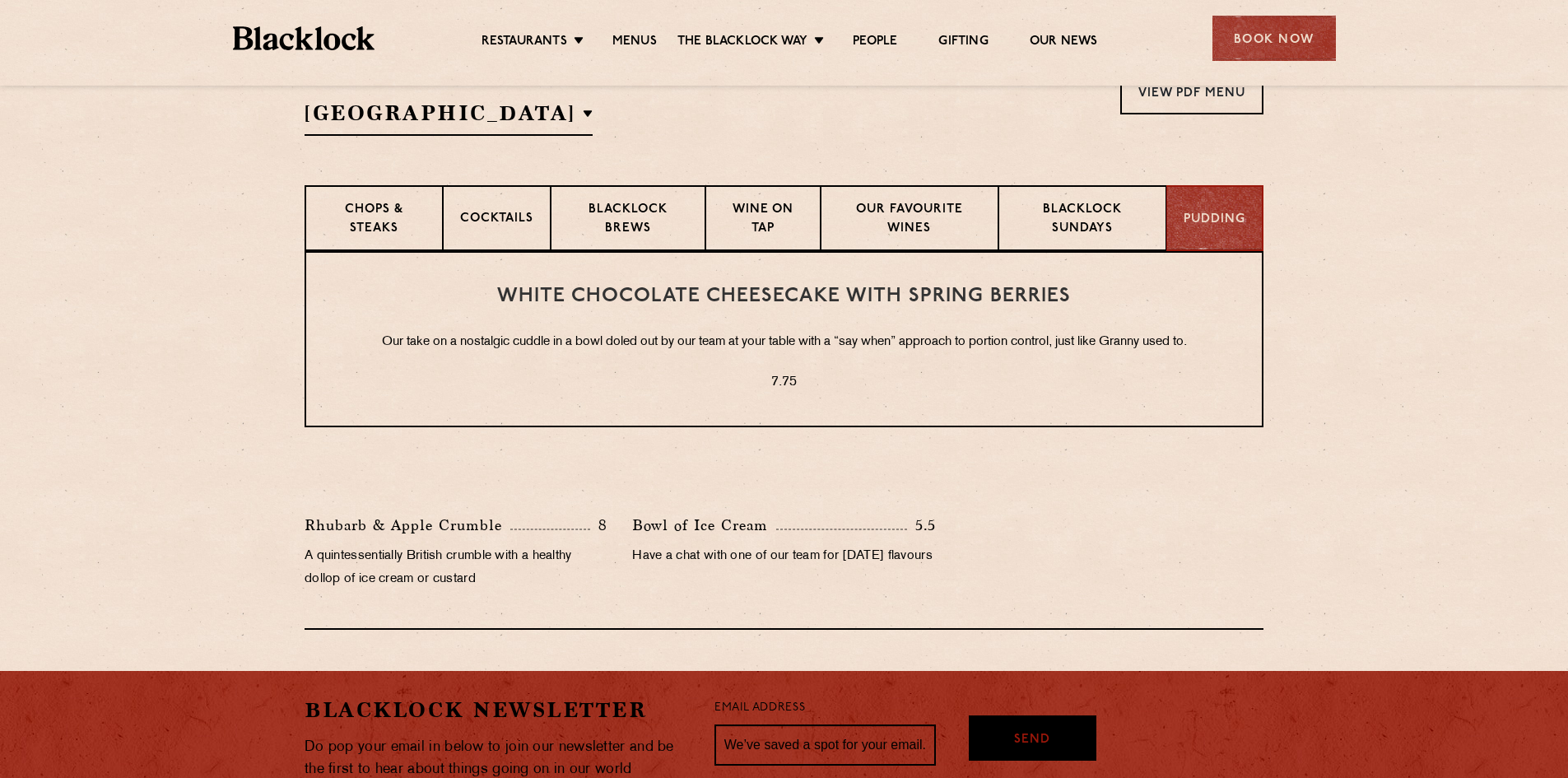
scroll to position [552, 0]
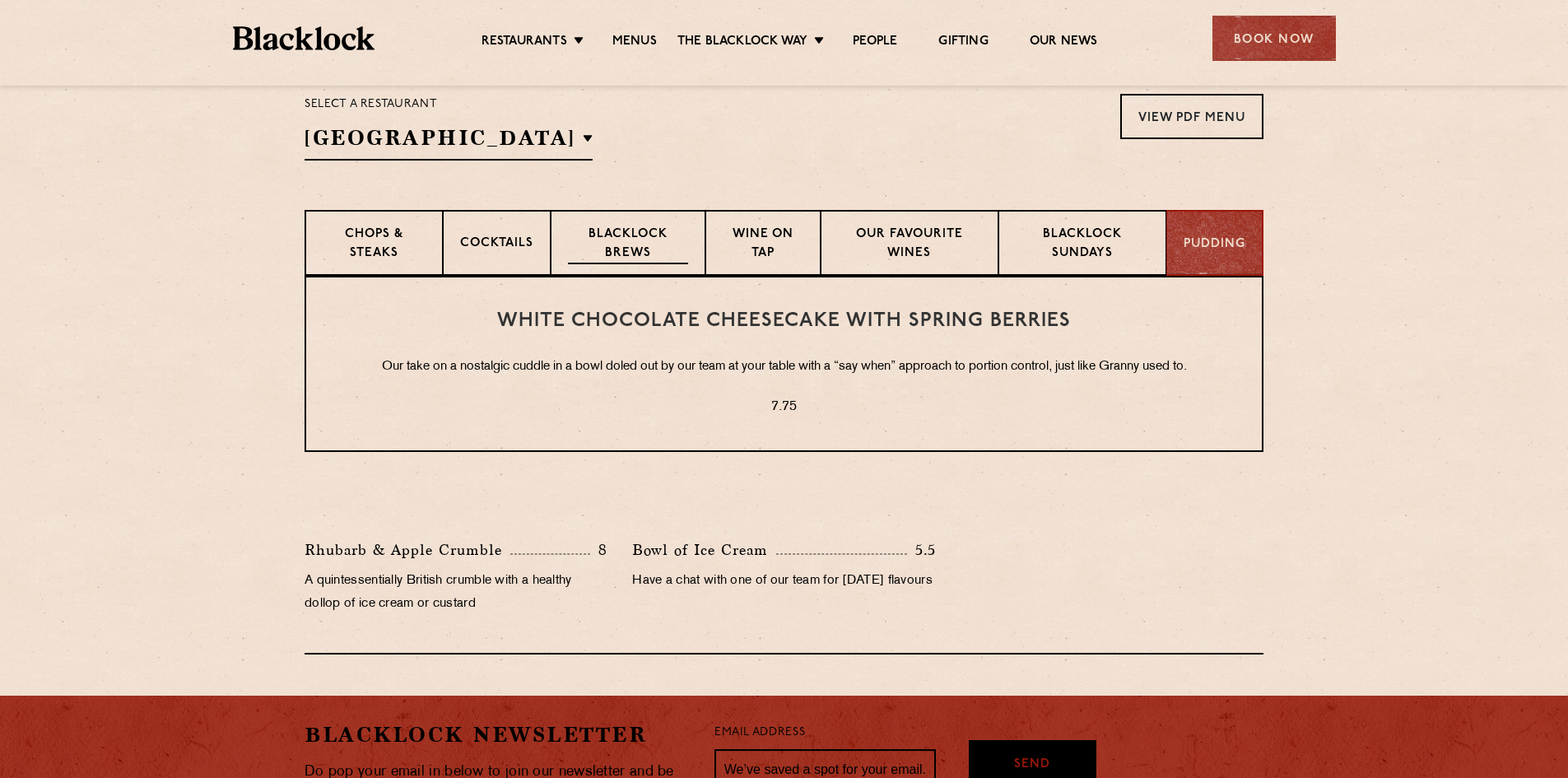
click at [700, 221] on div "Blacklock Brews" at bounding box center [628, 243] width 155 height 66
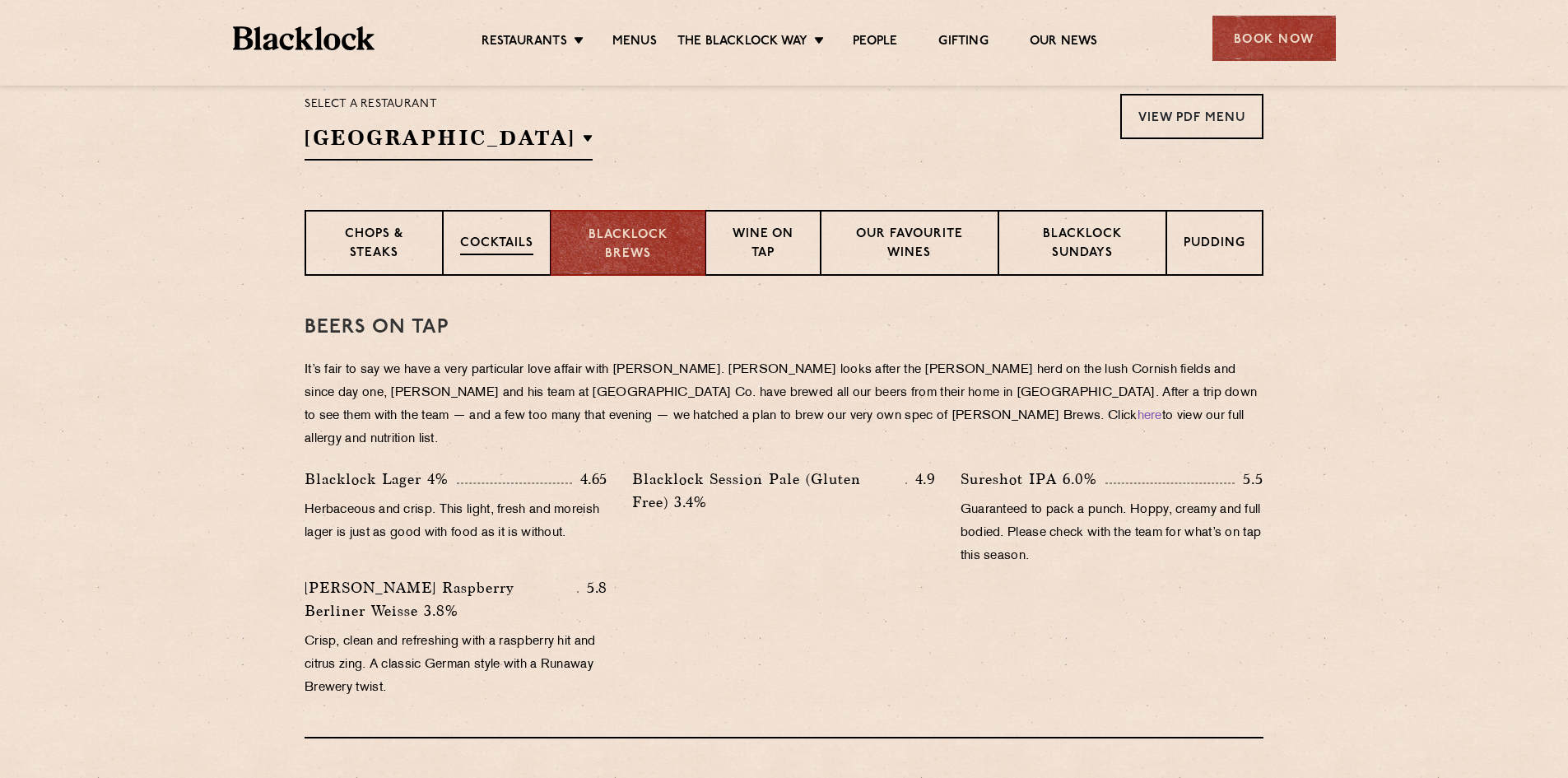
click at [500, 260] on div "Cocktails" at bounding box center [496, 243] width 108 height 66
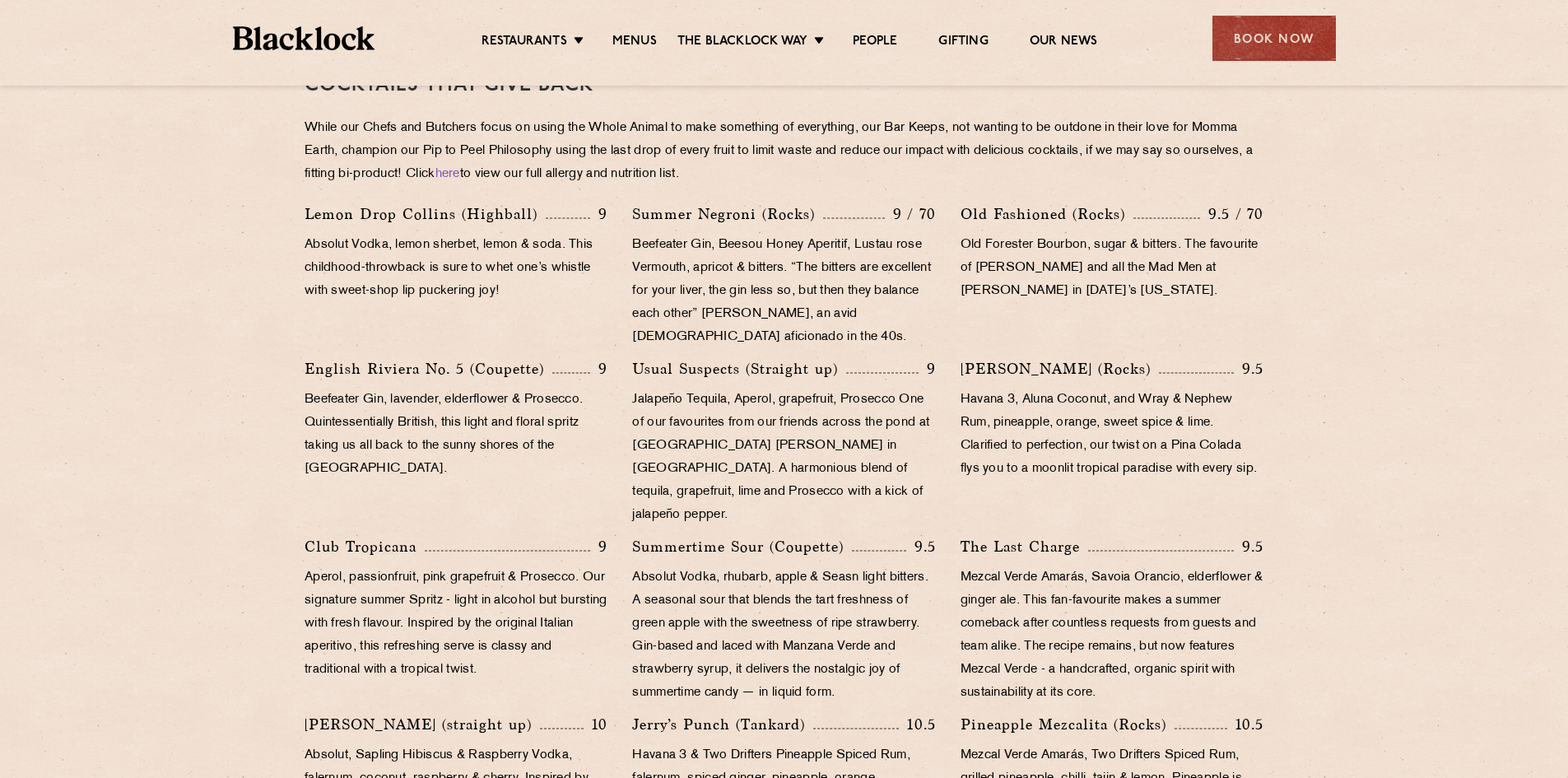
scroll to position [877, 0]
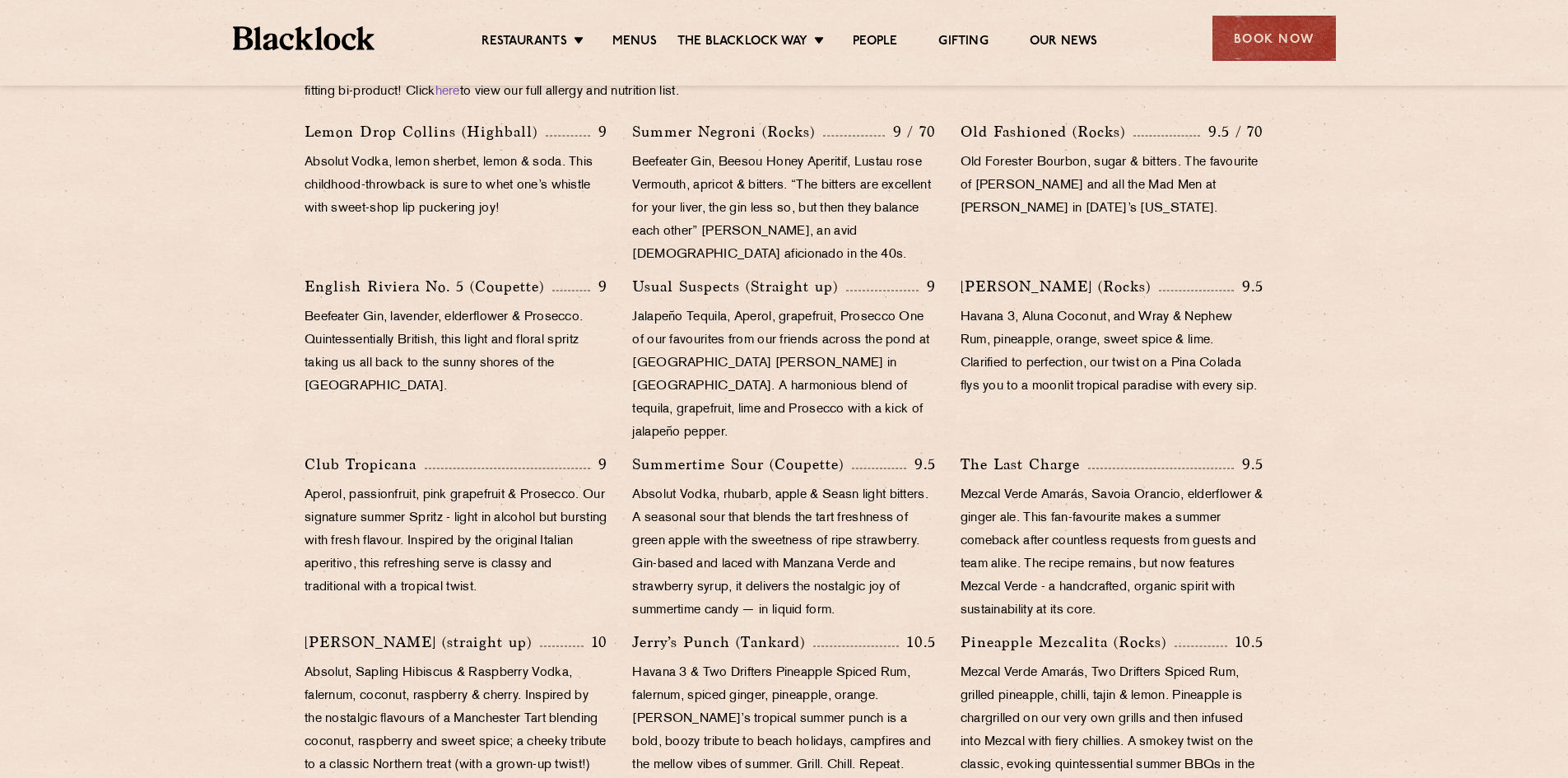
click at [812, 453] on p "Summertime Sour (Coupette)" at bounding box center [742, 465] width 220 height 23
click at [814, 453] on p "Summertime Sour (Coupette)" at bounding box center [742, 465] width 220 height 23
copy p "Coupette"
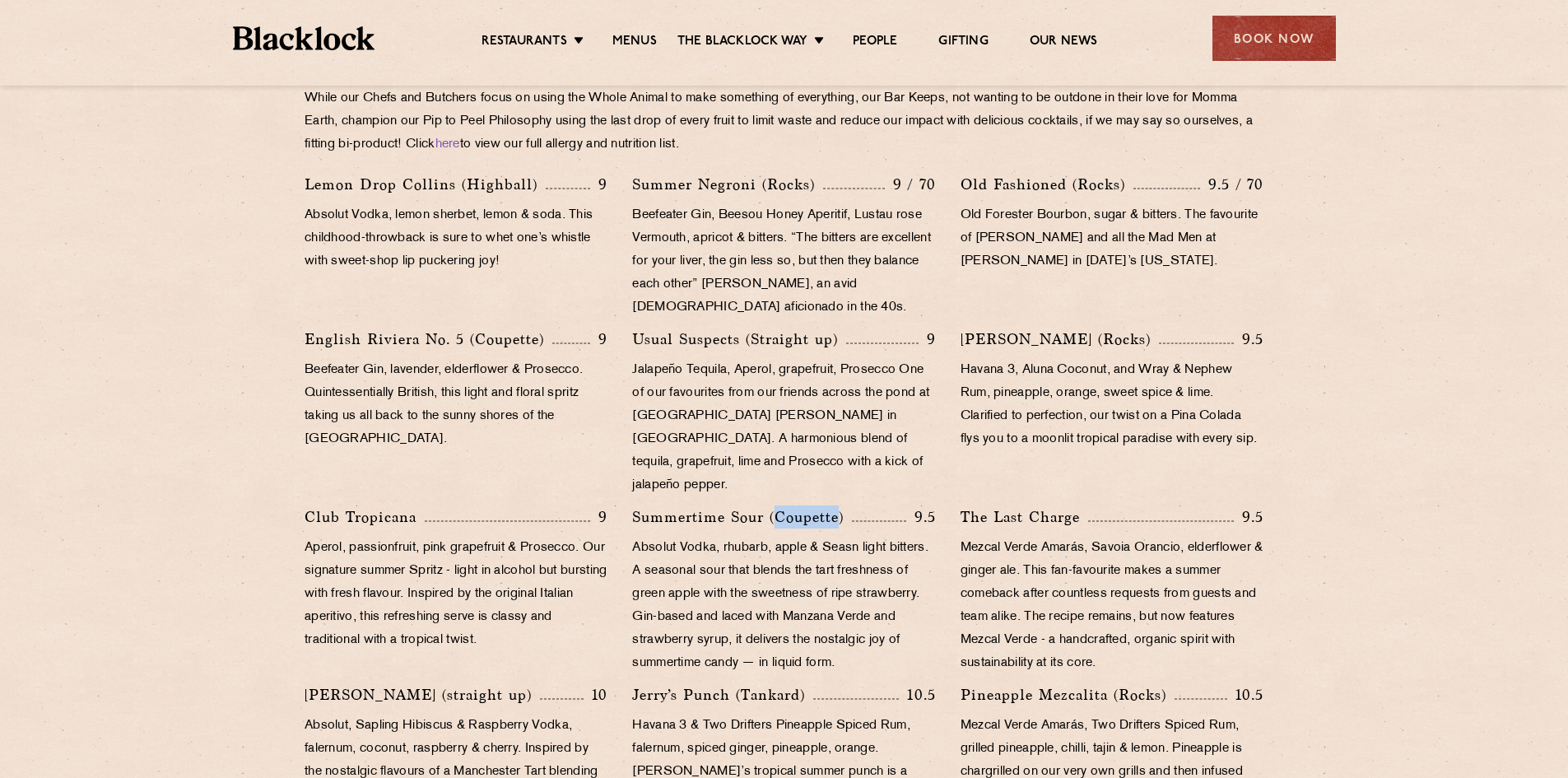
scroll to position [794, 0]
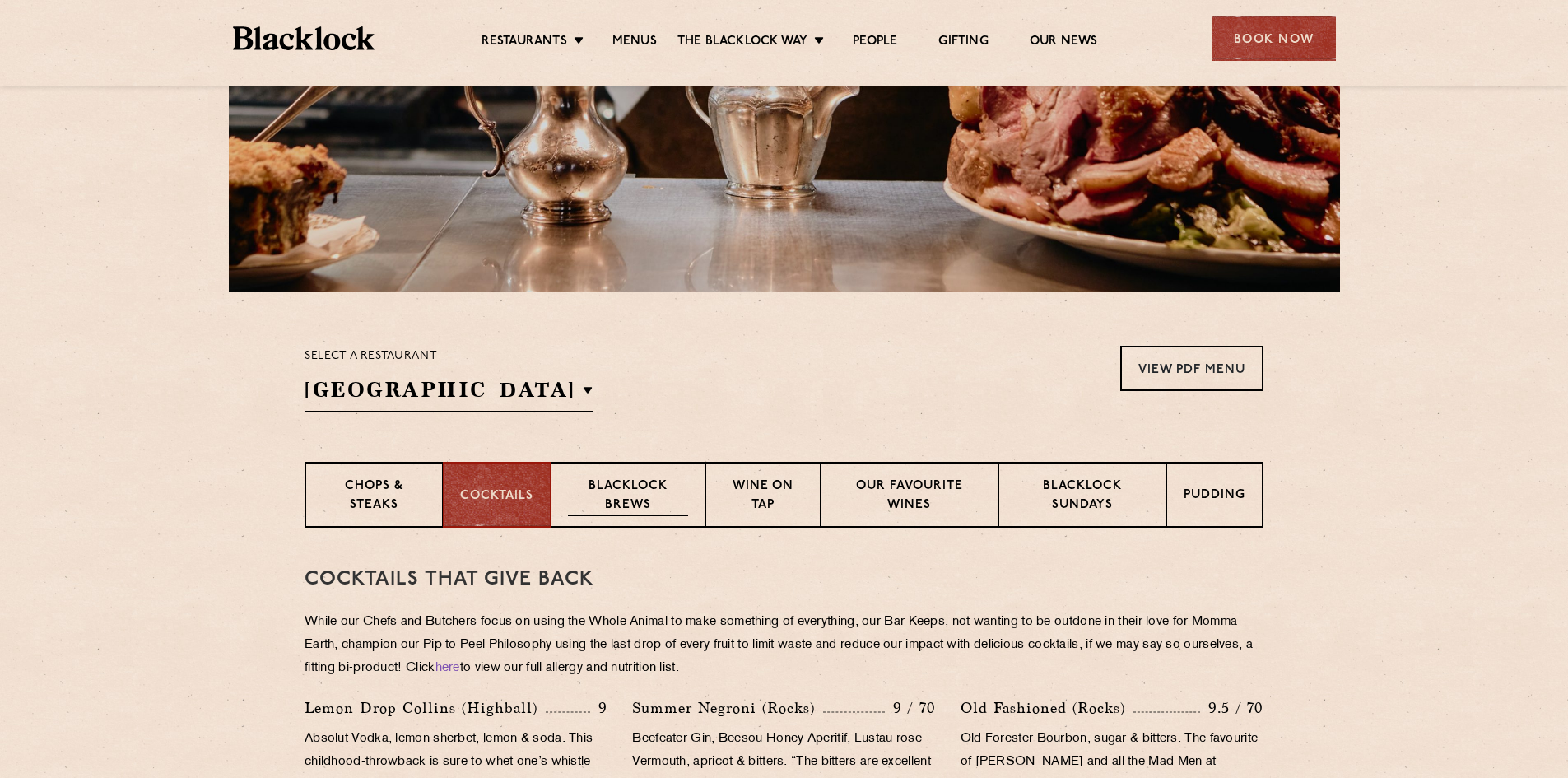
click at [651, 494] on p "Blacklock Brews" at bounding box center [628, 497] width 120 height 39
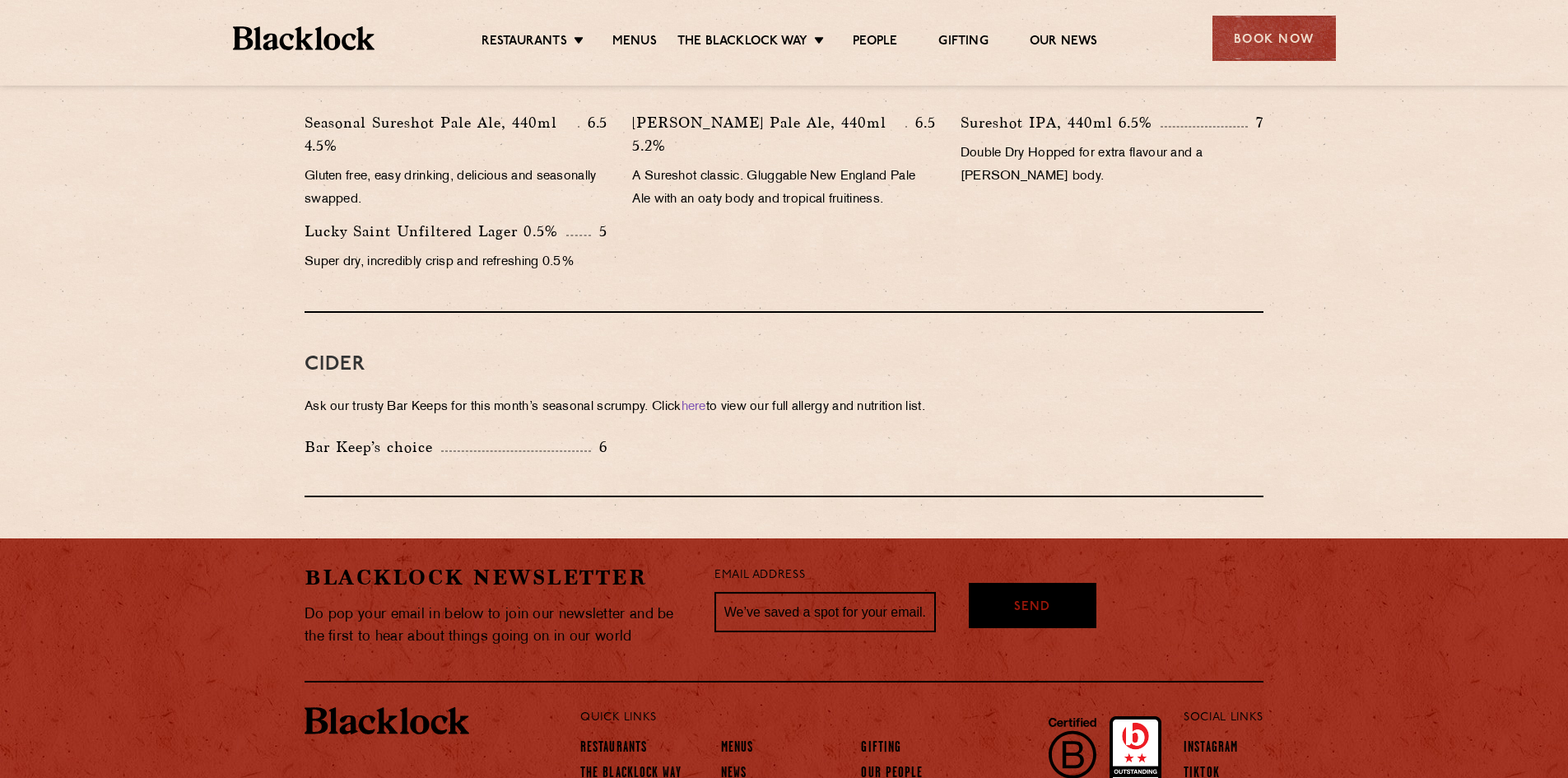
scroll to position [699, 0]
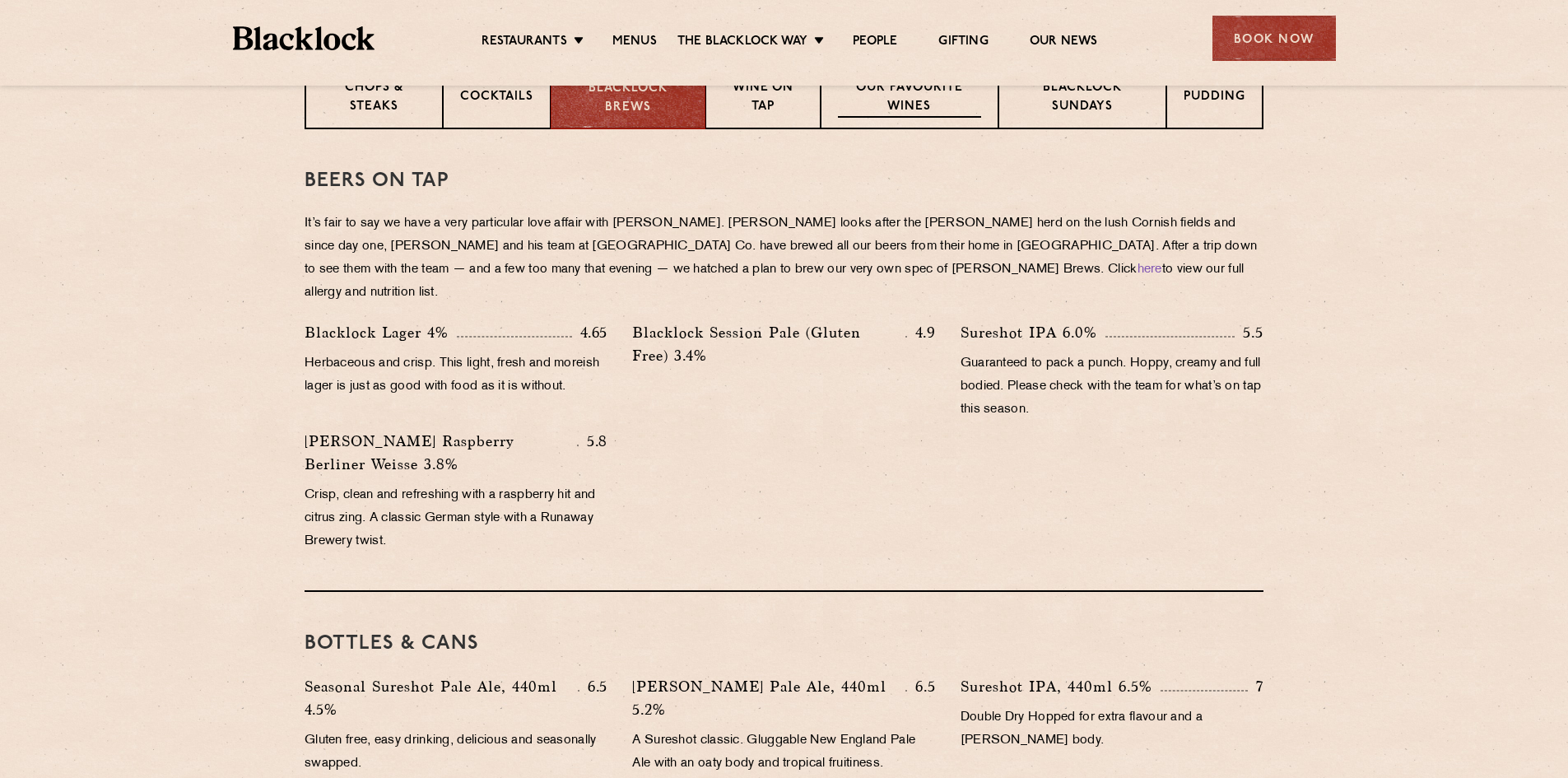
click at [857, 104] on p "Our favourite wines" at bounding box center [909, 98] width 142 height 39
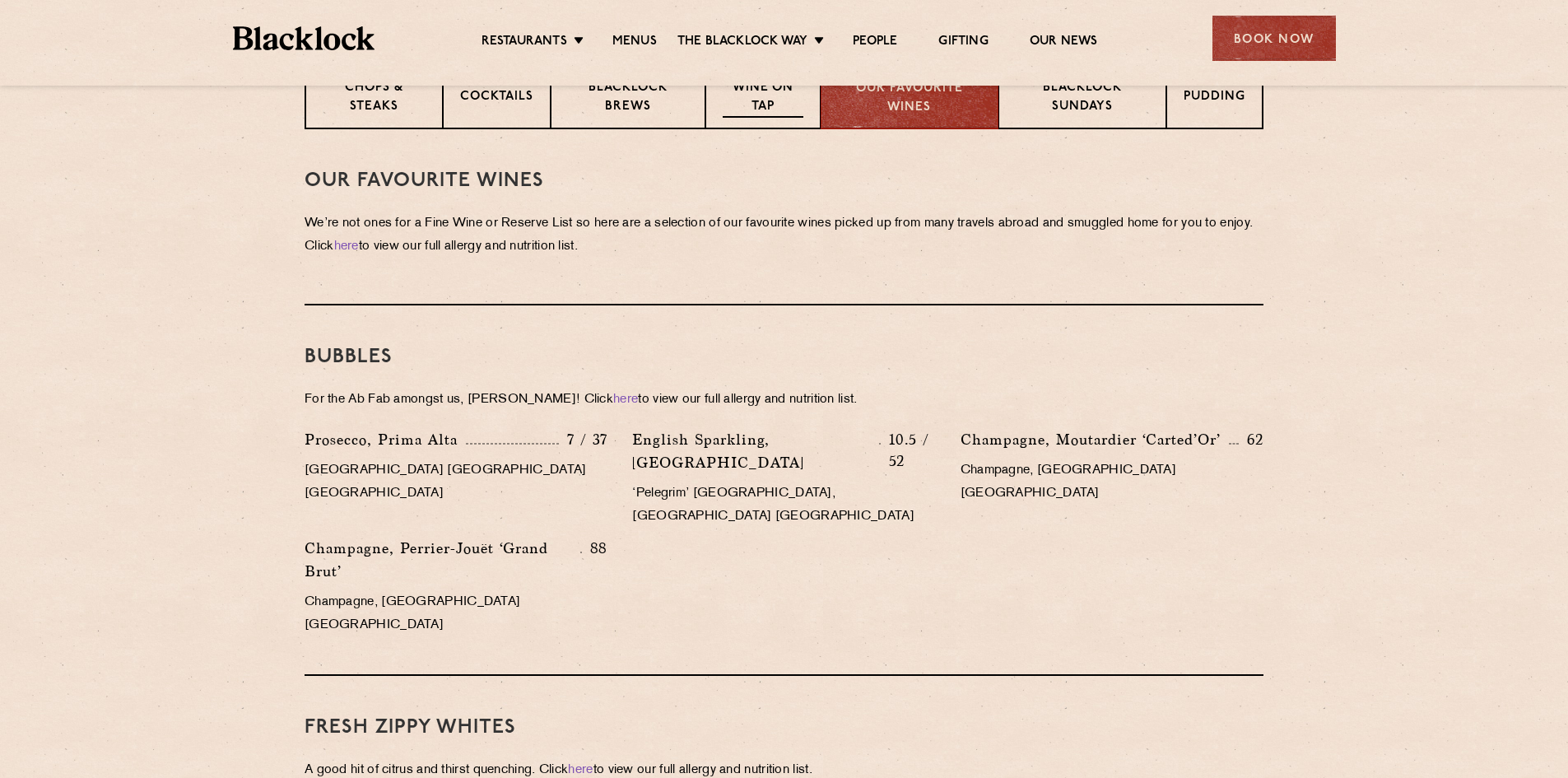
click at [789, 110] on p "Wine on Tap" at bounding box center [762, 98] width 80 height 39
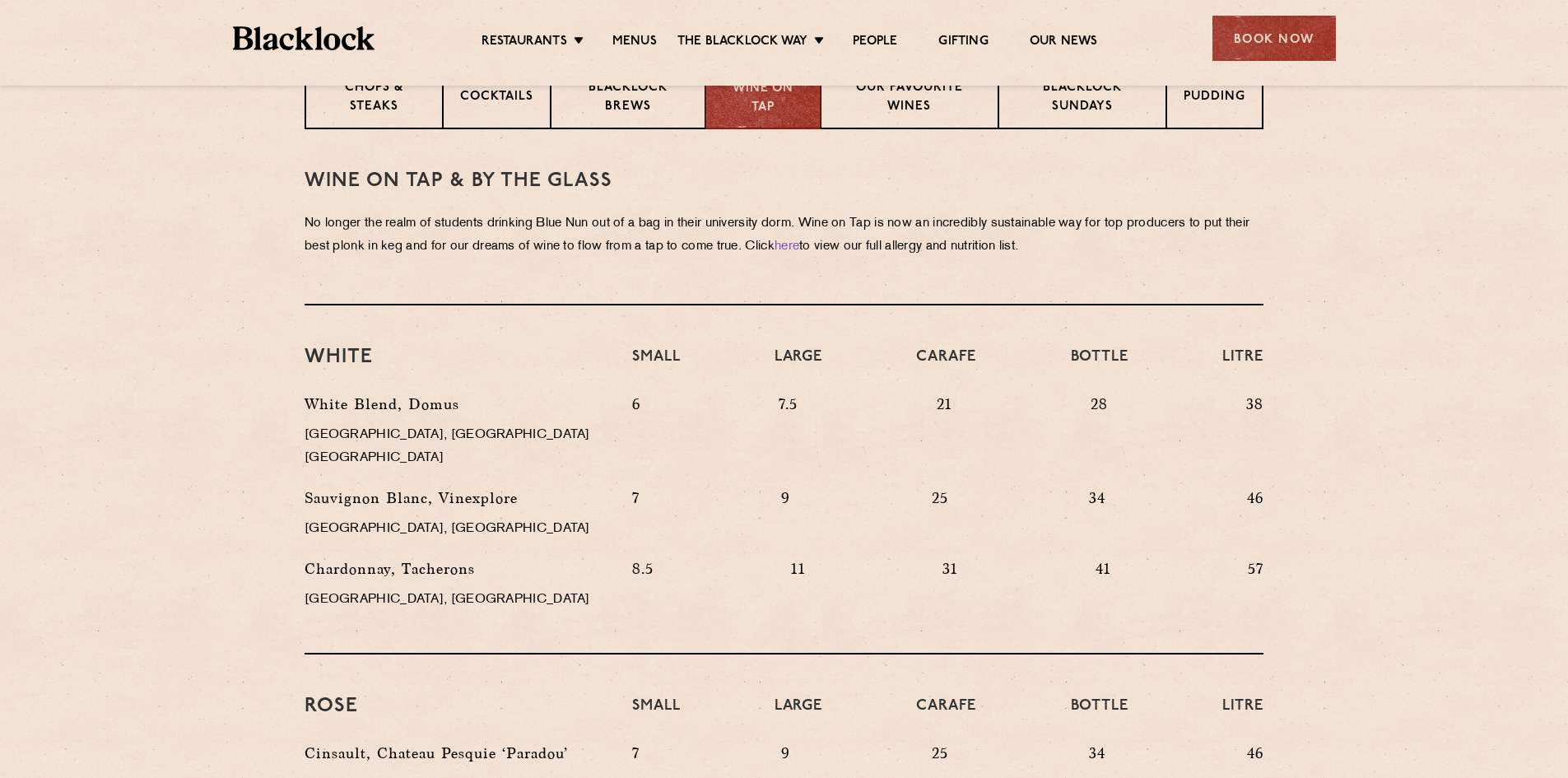
scroll to position [1192, 0]
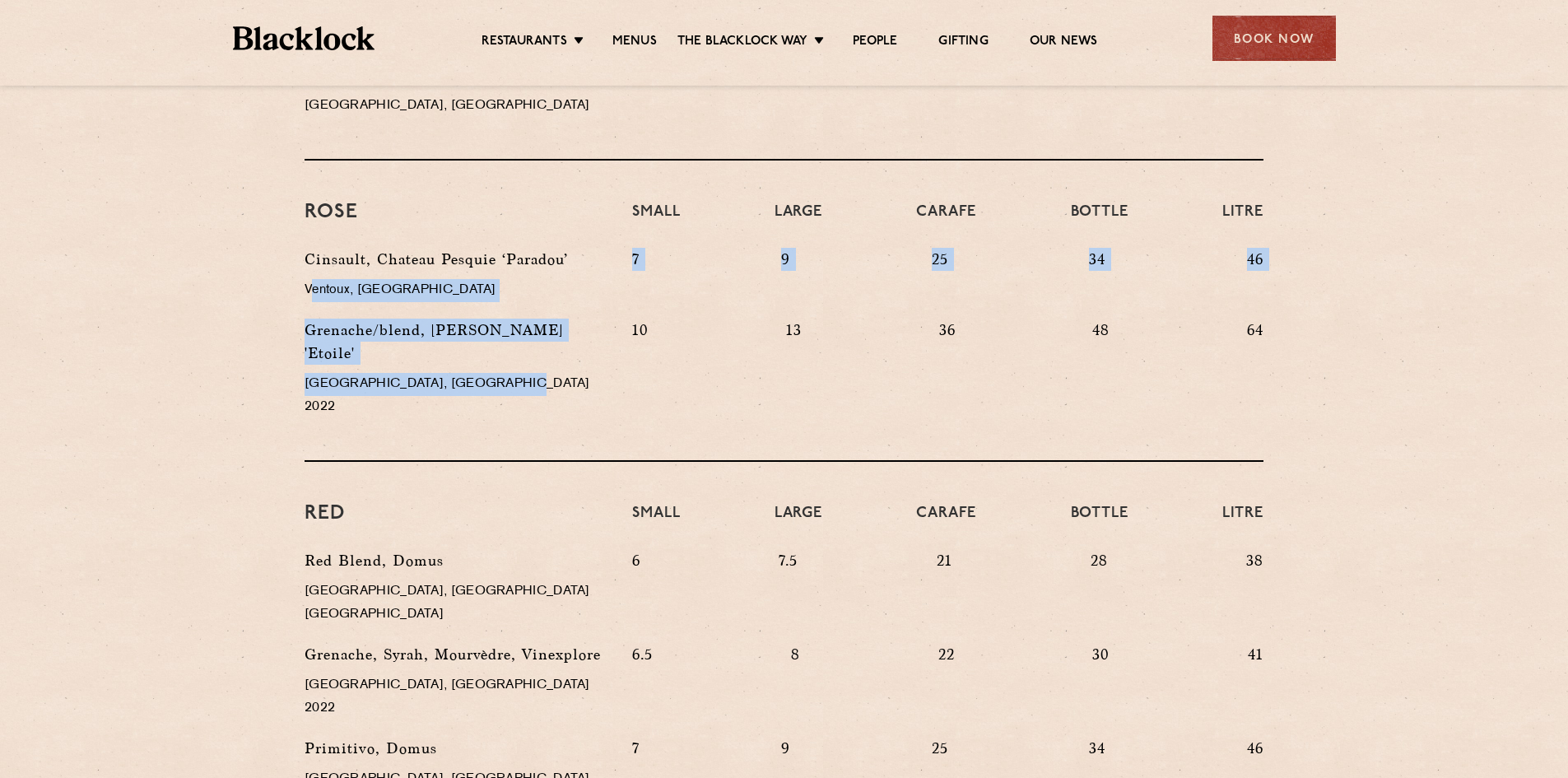
drag, startPoint x: 526, startPoint y: 342, endPoint x: 314, endPoint y: 275, distance: 222.3
click at [314, 275] on div "Cinsault, Chateau Pesquie ‘Paradou’ Ventoux, [GEOGRAPHIC_DATA] 7 9 25 34 46 Gre…" at bounding box center [784, 342] width 984 height 187
click at [309, 279] on p "Ventoux, [GEOGRAPHIC_DATA]" at bounding box center [456, 291] width 303 height 23
drag, startPoint x: 309, startPoint y: 270, endPoint x: 571, endPoint y: 331, distance: 269.0
click at [571, 331] on div "Cinsault, Chateau Pesquie ‘Paradou’ Ventoux, [GEOGRAPHIC_DATA] 7 9 25 34 46 Gre…" at bounding box center [784, 342] width 984 height 187
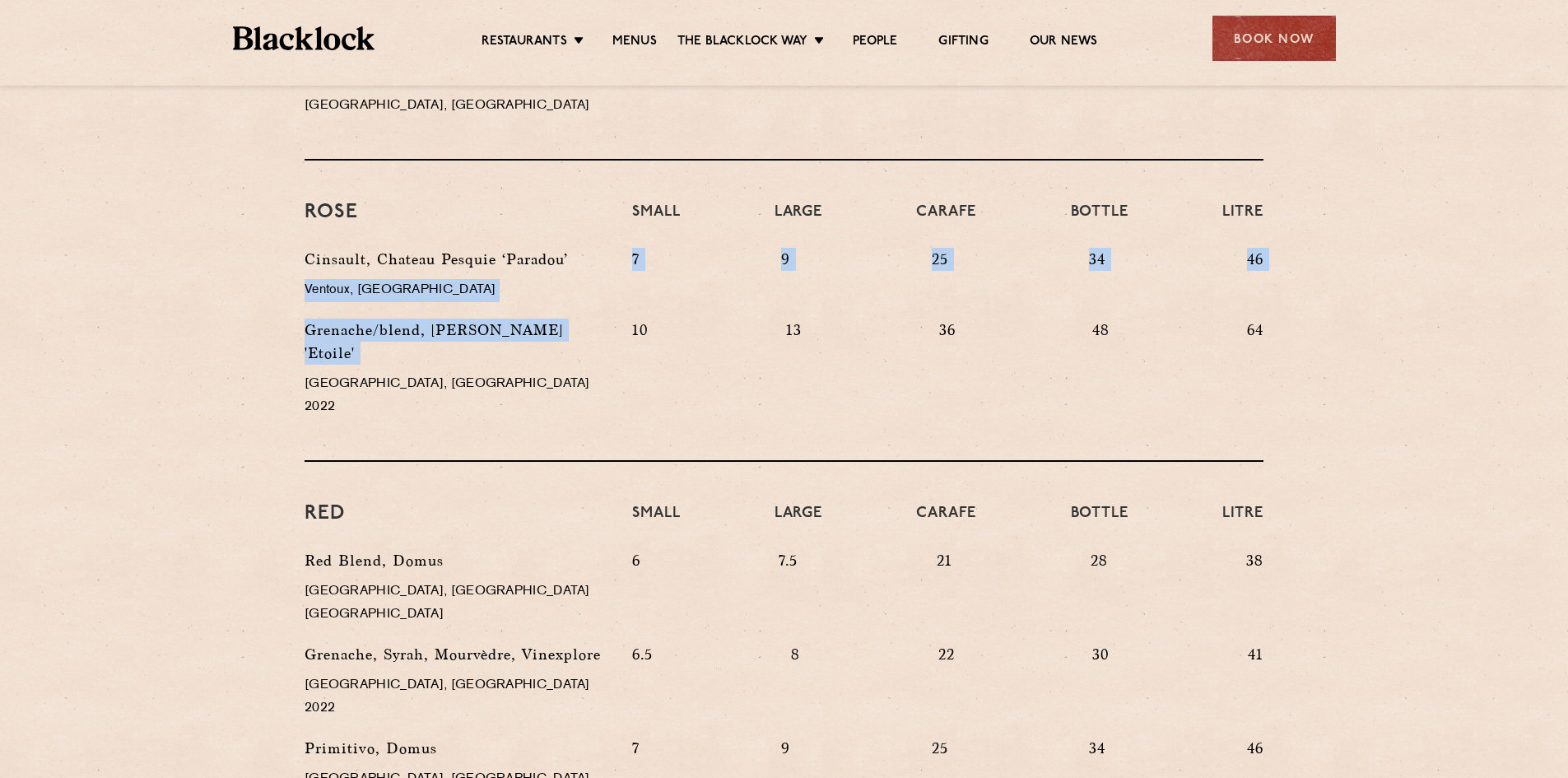
click at [571, 331] on p "Grenache/blend, [PERSON_NAME] 'Etoile'" at bounding box center [456, 342] width 303 height 46
